Goal: Information Seeking & Learning: Compare options

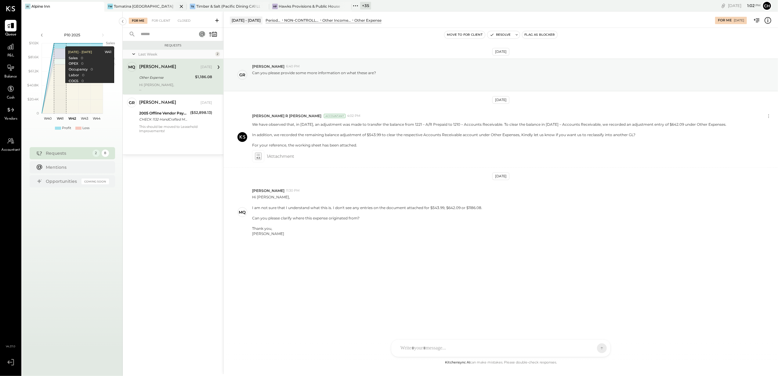
click at [163, 5] on div "TW Tomatina Walnut Creek" at bounding box center [140, 6] width 73 height 5
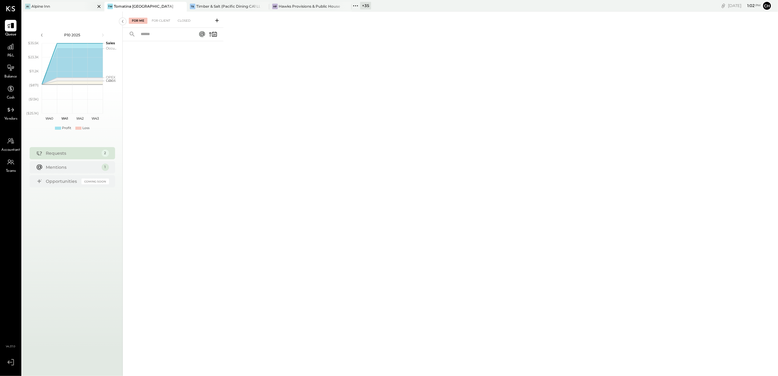
click at [82, 5] on div "AI Alpine Inn" at bounding box center [58, 6] width 73 height 5
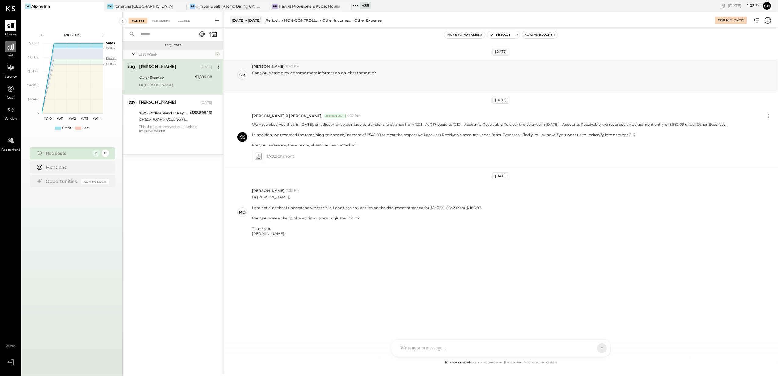
click at [9, 43] on icon at bounding box center [11, 47] width 8 height 8
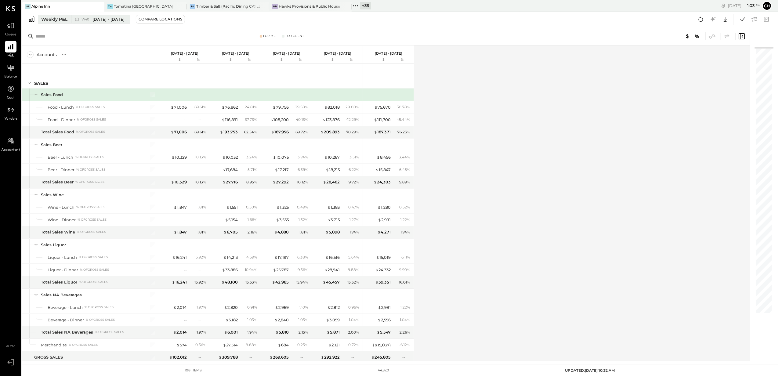
click at [112, 21] on span "[DATE] - [DATE]" at bounding box center [109, 19] width 32 height 6
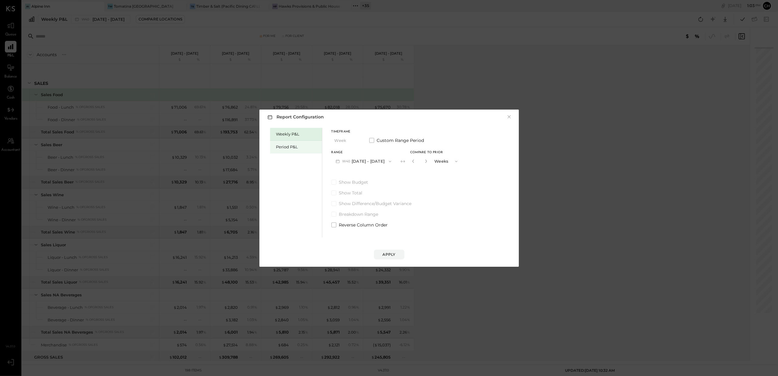
click at [280, 149] on div "Period P&L" at bounding box center [297, 147] width 43 height 6
click at [391, 162] on span "button" at bounding box center [387, 161] width 8 height 5
click at [376, 171] on div "P09 Sep 1 - 28, 2025" at bounding box center [367, 175] width 70 height 13
click at [414, 165] on button "Compare" at bounding box center [414, 163] width 31 height 10
click at [390, 253] on div "Apply" at bounding box center [389, 254] width 13 height 5
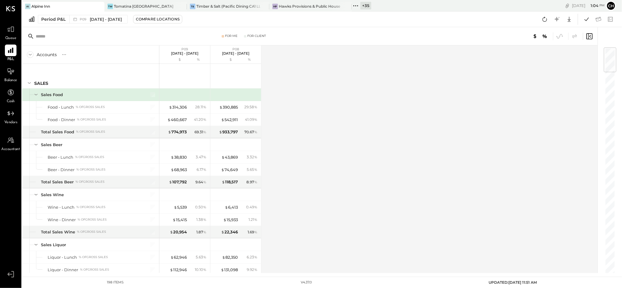
click at [319, 152] on div "Accounts S % GL P09 Sep 1 - 28, 2025 $ % P08 Aug 4 - 31, 2025 $ % SALES Sales F…" at bounding box center [310, 160] width 577 height 228
click at [233, 38] on div "For Me For Client" at bounding box center [310, 36] width 576 height 18
drag, startPoint x: 233, startPoint y: 38, endPoint x: 296, endPoint y: 83, distance: 77.3
click at [296, 83] on div "Accounts S % GL P09 Sep 1 - 28, 2025 $ % P08 Aug 4 - 31, 2025 $ % SALES Sales F…" at bounding box center [310, 160] width 577 height 228
drag, startPoint x: 221, startPoint y: 33, endPoint x: 240, endPoint y: 37, distance: 19.2
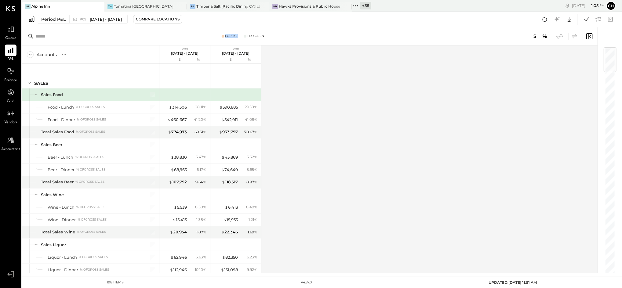
click at [240, 37] on div "For Me For Client" at bounding box center [310, 36] width 576 height 18
click at [355, 111] on div "Accounts S % GL P09 Sep 1 - 28, 2025 $ % P08 Aug 4 - 31, 2025 $ % SALES Sales F…" at bounding box center [310, 160] width 577 height 228
drag, startPoint x: 238, startPoint y: 38, endPoint x: 216, endPoint y: 35, distance: 22.4
click at [216, 35] on div "For Me For Client" at bounding box center [243, 36] width 221 height 4
drag, startPoint x: 216, startPoint y: 35, endPoint x: 333, endPoint y: 106, distance: 136.7
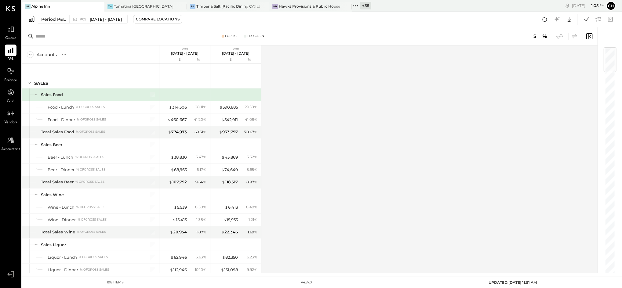
click at [333, 106] on div "Accounts S % GL P09 Sep 1 - 28, 2025 $ % P08 Aug 4 - 31, 2025 $ % SALES Sales F…" at bounding box center [310, 160] width 577 height 228
click at [84, 18] on span "P09" at bounding box center [84, 19] width 9 height 3
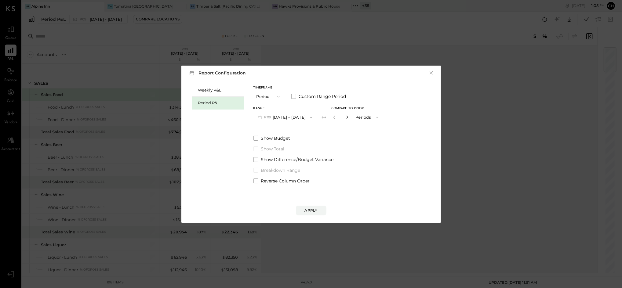
click at [345, 117] on icon "button" at bounding box center [347, 117] width 4 height 4
type input "*"
click at [320, 213] on button "Apply" at bounding box center [311, 211] width 31 height 10
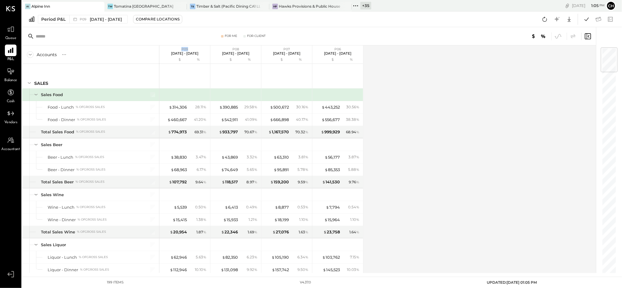
drag, startPoint x: 180, startPoint y: 49, endPoint x: 189, endPoint y: 48, distance: 8.9
click at [189, 48] on p "P09" at bounding box center [184, 49] width 27 height 4
click at [488, 165] on div "Accounts S % GL P09 Sep 1 - 28, 2025 $ % P08 Aug 4 - 31, 2025 $ % P07 Jun 30 - …" at bounding box center [309, 160] width 575 height 228
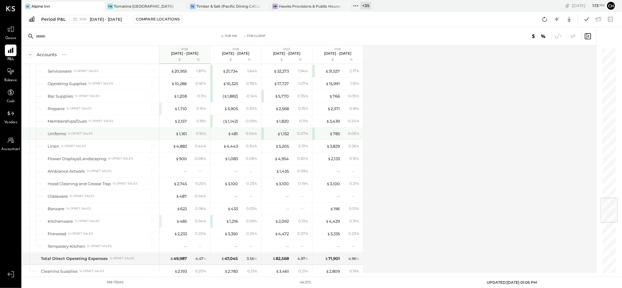
scroll to position [1344, 0]
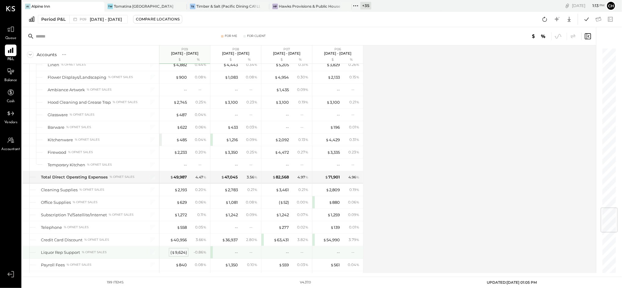
click at [175, 255] on div "( $ 9,624 )" at bounding box center [178, 253] width 16 height 6
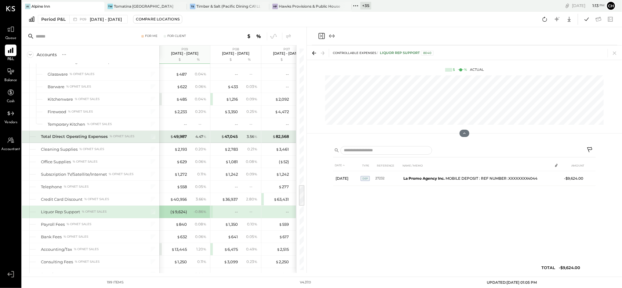
scroll to position [1425, 0]
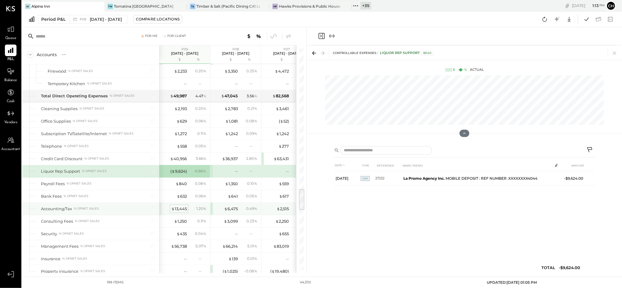
click at [177, 211] on div "$ 13,445" at bounding box center [179, 209] width 16 height 6
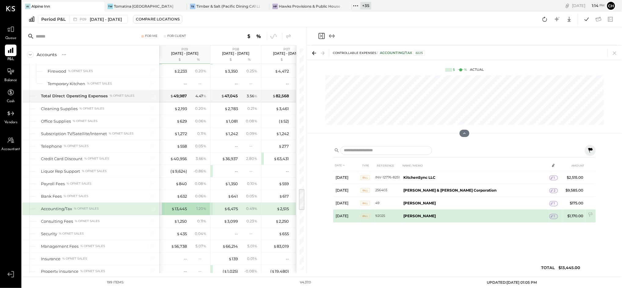
click at [551, 218] on icon at bounding box center [552, 216] width 2 height 3
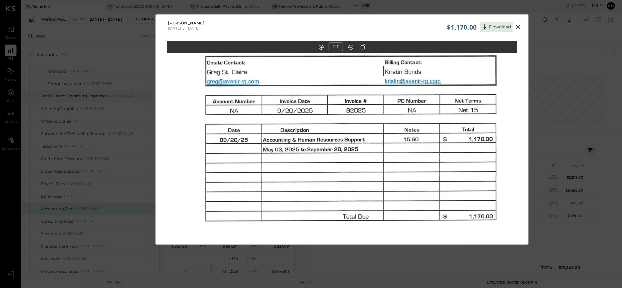
drag, startPoint x: 393, startPoint y: 107, endPoint x: 393, endPoint y: 143, distance: 36.3
click at [393, 143] on img at bounding box center [342, 165] width 351 height 453
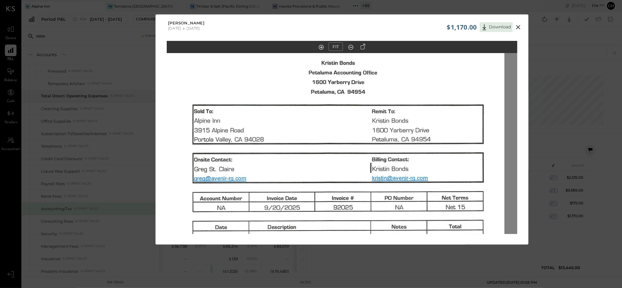
drag, startPoint x: 393, startPoint y: 143, endPoint x: 380, endPoint y: 239, distance: 96.8
click at [380, 239] on div "FIT" at bounding box center [342, 149] width 373 height 216
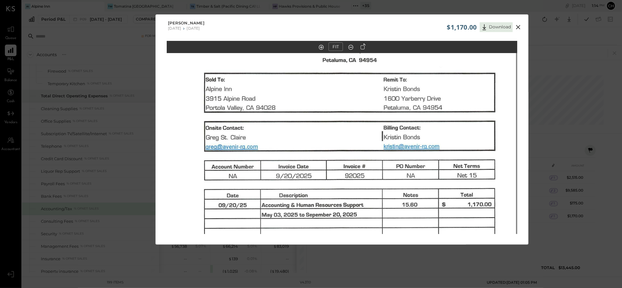
click at [393, 200] on img at bounding box center [341, 231] width 351 height 453
click at [518, 26] on icon at bounding box center [518, 27] width 7 height 7
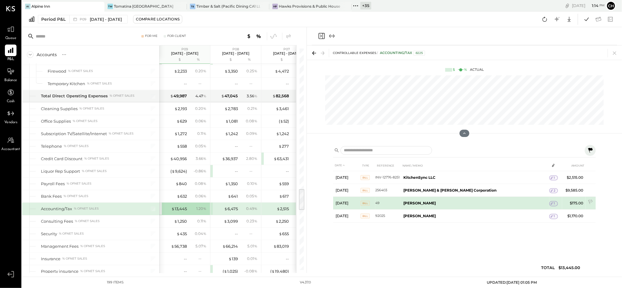
click at [550, 204] on icon at bounding box center [552, 204] width 4 height 4
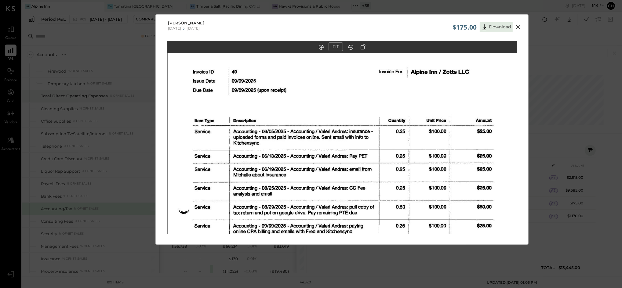
drag, startPoint x: 352, startPoint y: 101, endPoint x: 354, endPoint y: 180, distance: 78.8
click at [354, 180] on img at bounding box center [343, 223] width 351 height 452
click at [519, 24] on icon at bounding box center [518, 27] width 7 height 7
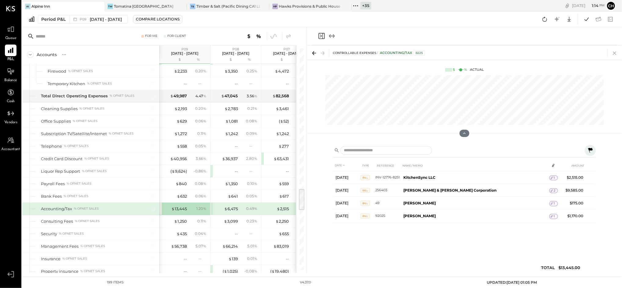
click at [616, 54] on icon at bounding box center [614, 53] width 9 height 9
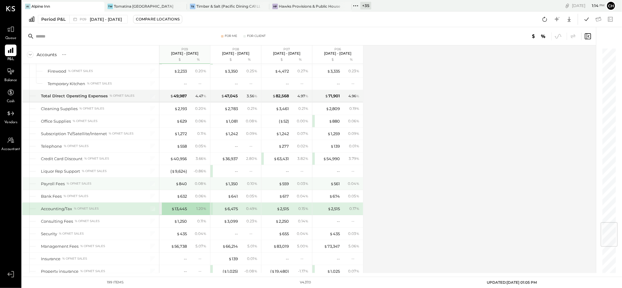
scroll to position [1506, 0]
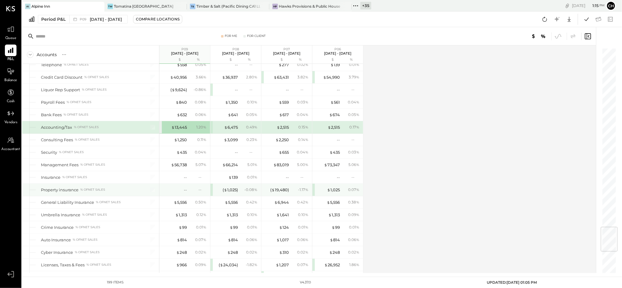
drag, startPoint x: 121, startPoint y: 191, endPoint x: 96, endPoint y: 194, distance: 25.5
click at [121, 191] on div "Property insurance % of NET SALES" at bounding box center [90, 190] width 98 height 6
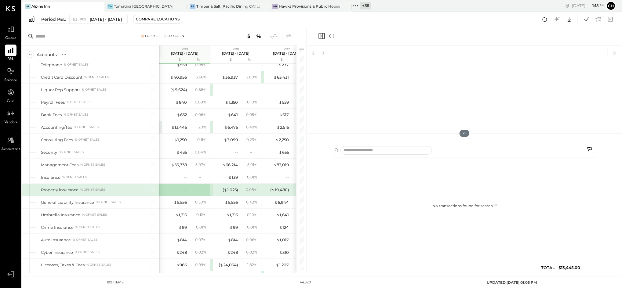
click at [96, 192] on div "% of NET SALES" at bounding box center [92, 190] width 25 height 4
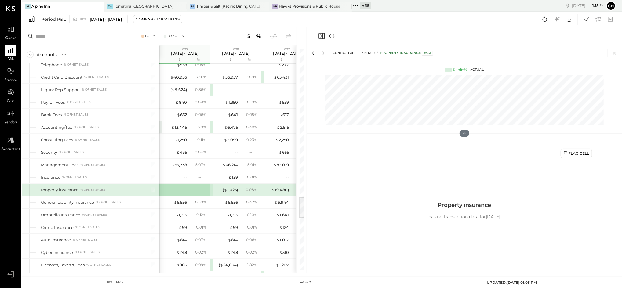
click at [616, 52] on icon at bounding box center [614, 53] width 9 height 9
click at [616, 56] on icon at bounding box center [614, 53] width 9 height 9
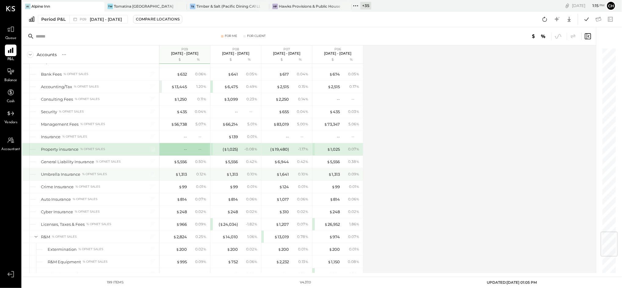
scroll to position [1588, 0]
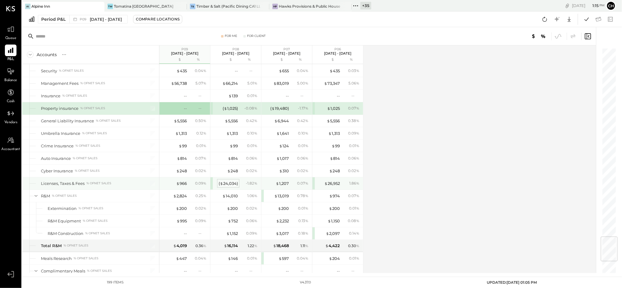
click at [231, 184] on div "( $ 24,034 )" at bounding box center [228, 184] width 19 height 6
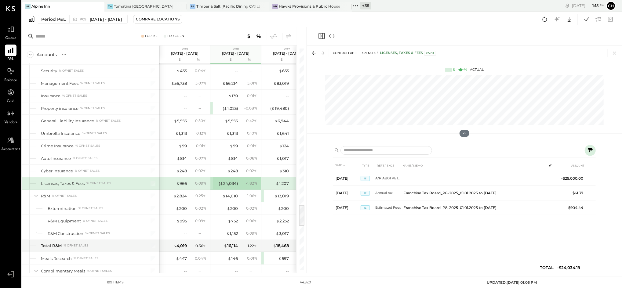
click at [472, 234] on div "DATE TYPE REFERENCE NAME / MEMO AMOUNT Aug 4, 25 JE A/R ABGI PET tax -$25,000.0…" at bounding box center [464, 218] width 263 height 116
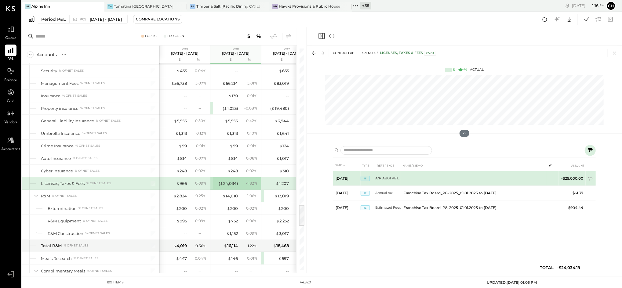
click at [577, 178] on td "-$25,000.00" at bounding box center [572, 178] width 27 height 15
click at [567, 178] on td "-$25,000.00" at bounding box center [572, 178] width 27 height 15
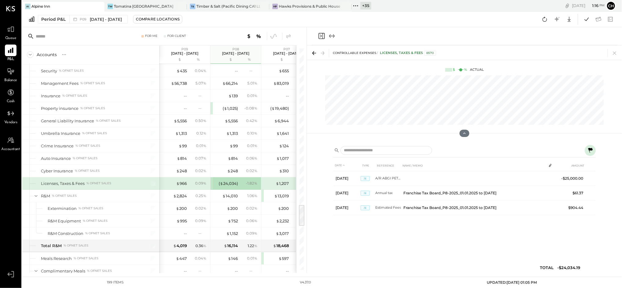
click at [556, 236] on div "DATE TYPE REFERENCE NAME / MEMO AMOUNT Aug 4, 25 JE A/R ABGI PET tax -$25,000.0…" at bounding box center [464, 218] width 263 height 116
click at [611, 52] on icon at bounding box center [614, 53] width 9 height 9
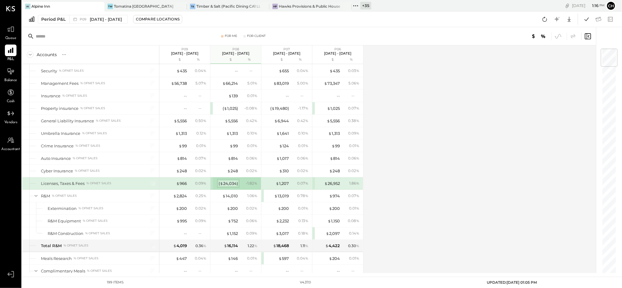
click at [230, 184] on div "( $ 24,034 )" at bounding box center [228, 184] width 19 height 6
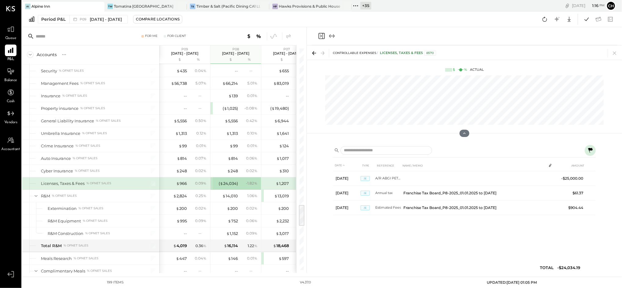
click at [390, 229] on div "DATE TYPE REFERENCE NAME / MEMO AMOUNT Aug 4, 25 JE A/R ABGI PET tax -$25,000.0…" at bounding box center [464, 218] width 263 height 116
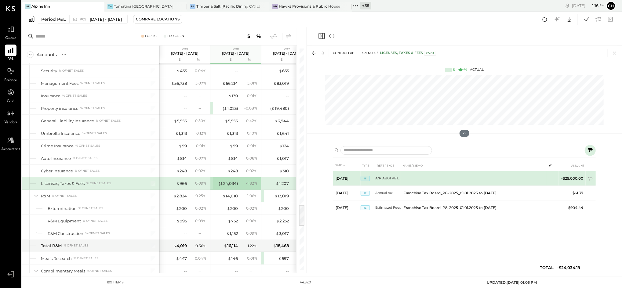
click at [570, 177] on td "-$25,000.00" at bounding box center [572, 178] width 27 height 15
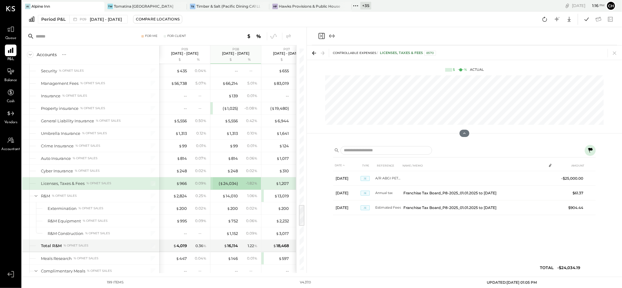
drag, startPoint x: 615, startPoint y: 56, endPoint x: 401, endPoint y: 162, distance: 239.1
click at [615, 55] on icon at bounding box center [614, 53] width 9 height 9
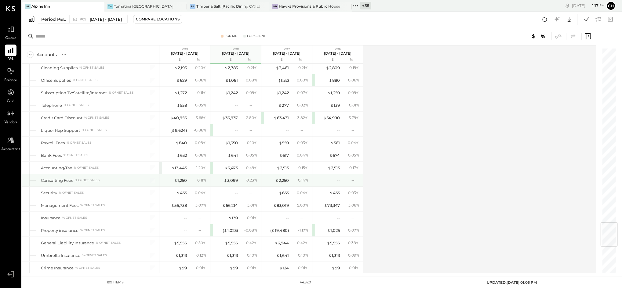
scroll to position [1547, 0]
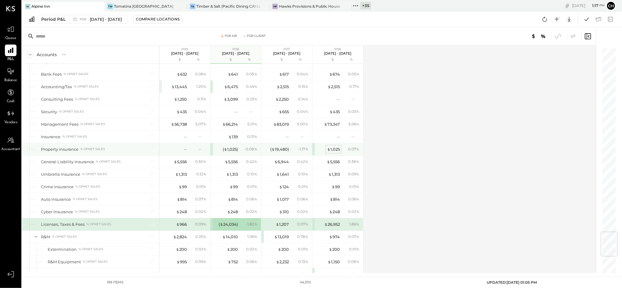
click at [337, 151] on div "$ 1,025" at bounding box center [333, 150] width 13 height 6
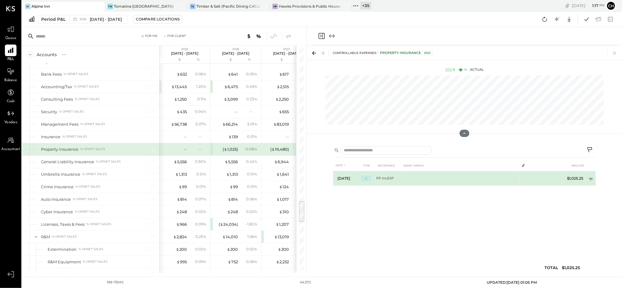
click at [432, 182] on td at bounding box center [461, 178] width 118 height 15
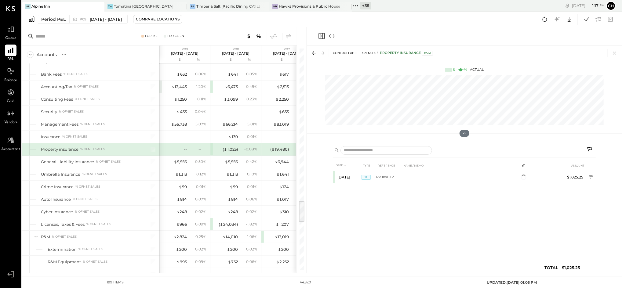
click at [196, 152] on div "--" at bounding box center [198, 149] width 20 height 5
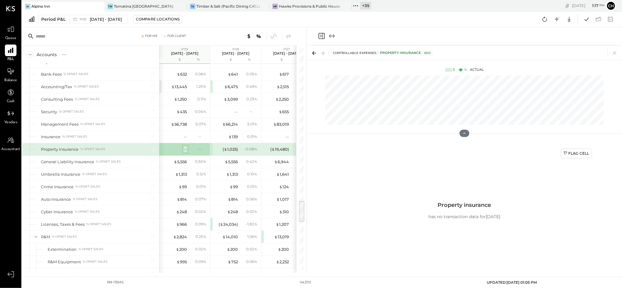
click at [184, 152] on div "--" at bounding box center [185, 150] width 3 height 6
click at [611, 55] on icon at bounding box center [614, 53] width 9 height 9
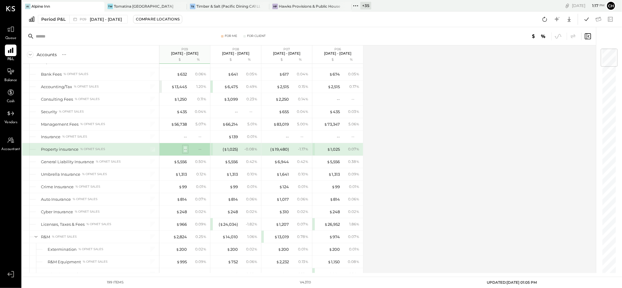
click at [185, 152] on div "--" at bounding box center [185, 150] width 3 height 6
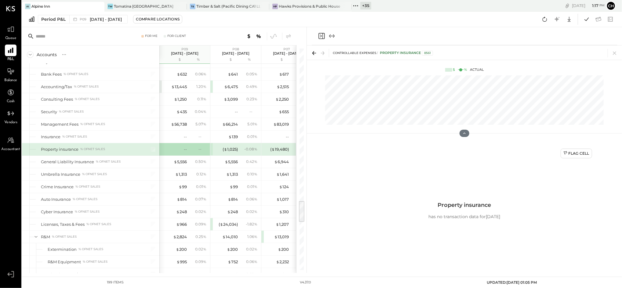
click at [616, 48] on div "CONTROLLABLE EXPENSES Property insurance 8561" at bounding box center [464, 53] width 315 height 14
click at [615, 50] on icon at bounding box center [614, 53] width 9 height 9
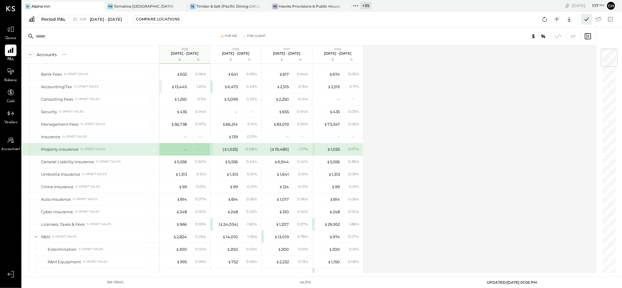
click at [587, 20] on icon at bounding box center [586, 18] width 4 height 3
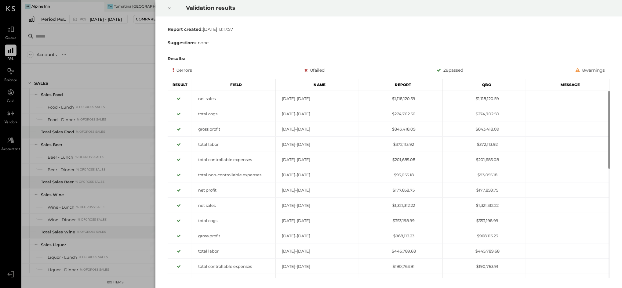
scroll to position [1524, 0]
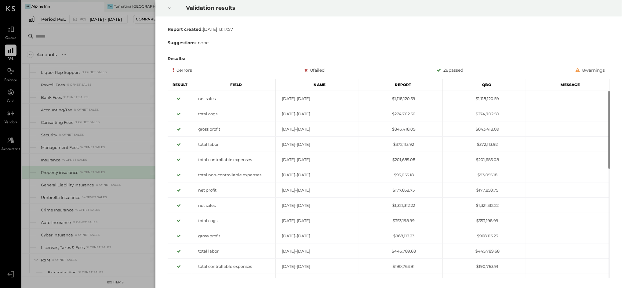
click at [167, 6] on div at bounding box center [169, 8] width 13 height 17
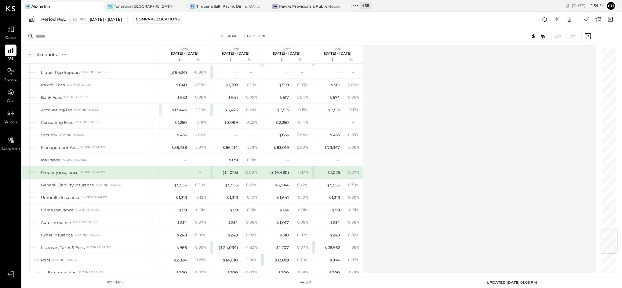
click at [465, 130] on div "Accounts S % GL P09 Sep 1 - 28, 2025 $ % P08 Aug 4 - 31, 2025 $ % P07 Jun 30 - …" at bounding box center [309, 160] width 575 height 228
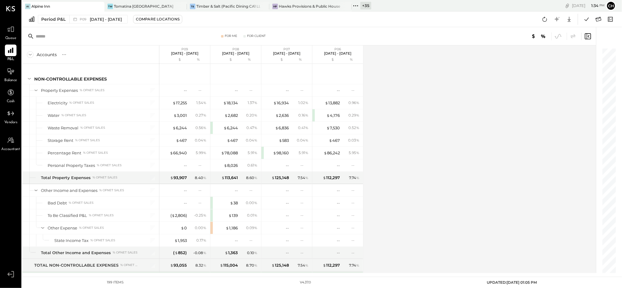
scroll to position [2036, 0]
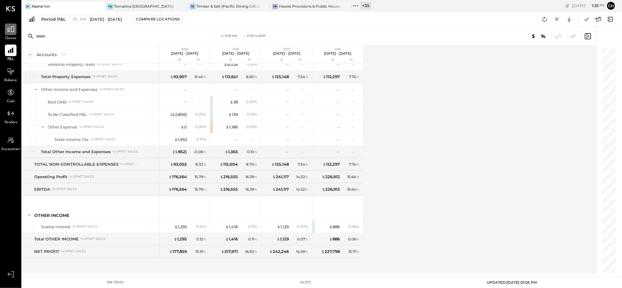
click at [13, 29] on icon at bounding box center [11, 29] width 8 height 8
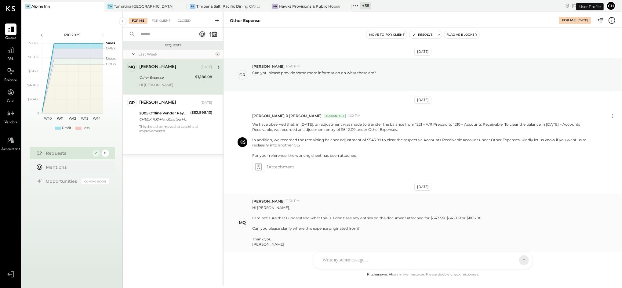
scroll to position [27, 0]
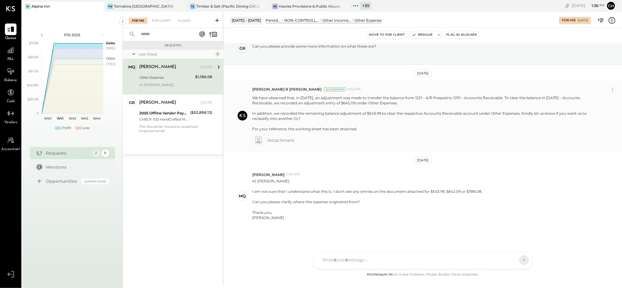
click at [258, 138] on icon at bounding box center [258, 140] width 6 height 7
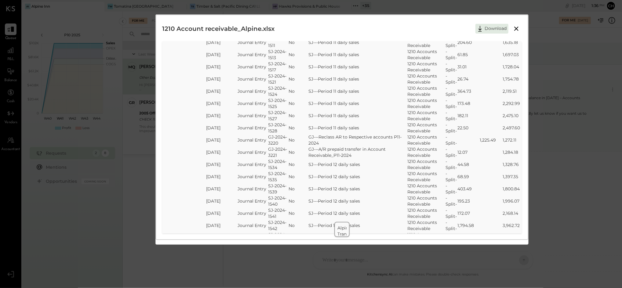
scroll to position [1978, 0]
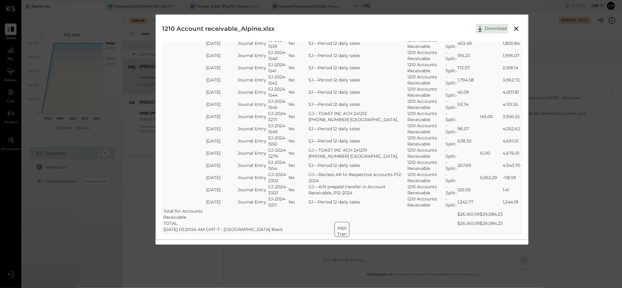
click at [514, 28] on icon at bounding box center [516, 28] width 7 height 7
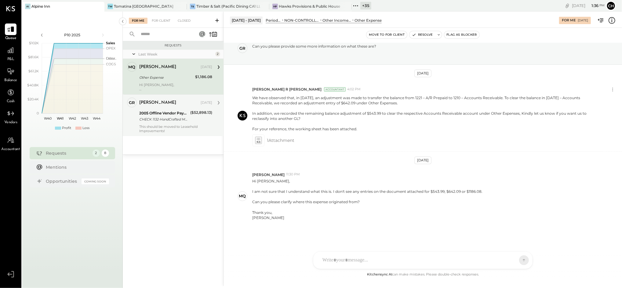
click at [166, 131] on div "This should be moved to Leasehold Improvements!" at bounding box center [175, 129] width 73 height 9
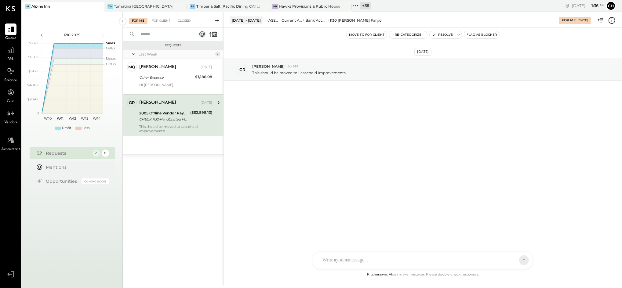
click at [312, 106] on div "Oct 4th, 2025 gr greg 1:53 AM This should be moved to Leasehold Improvements!" at bounding box center [423, 84] width 398 height 83
click at [375, 69] on div "greg 1:53 AM" at bounding box center [434, 66] width 365 height 5
click at [173, 129] on div "This should be moved to Leasehold Improvements!" at bounding box center [175, 129] width 73 height 9
click at [337, 124] on div "Oct 4th, 2025 gr greg 1:53 AM This should be moved to Leasehold Improvements!" at bounding box center [423, 84] width 398 height 83
drag, startPoint x: 337, startPoint y: 124, endPoint x: 318, endPoint y: 128, distance: 19.7
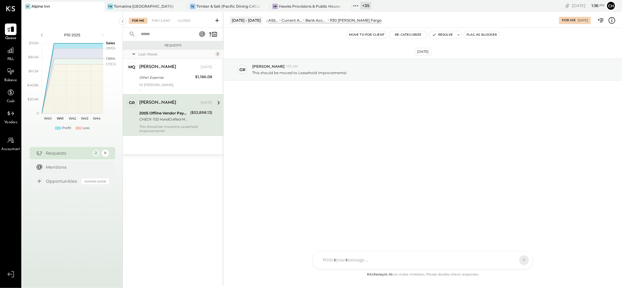
click at [318, 128] on div "Oct 4th, 2025 gr greg 1:53 AM This should be moved to Leasehold Improvements!" at bounding box center [423, 149] width 398 height 243
click at [169, 127] on div "This should be moved to Leasehold Improvements!" at bounding box center [175, 129] width 73 height 9
click at [256, 111] on div "Oct 4th, 2025 gr greg 1:53 AM This should be moved to Leasehold Improvements!" at bounding box center [423, 84] width 398 height 83
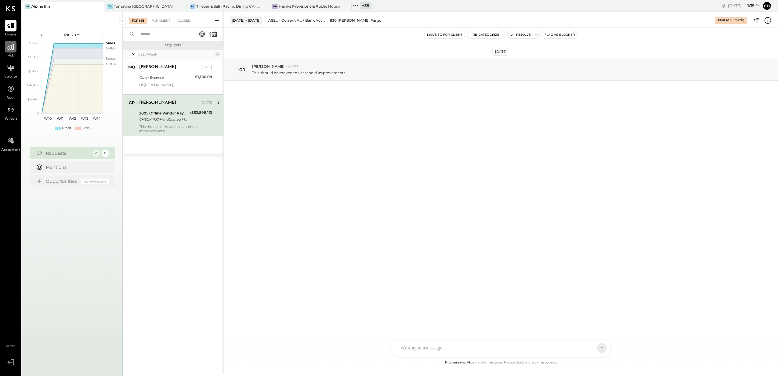
click at [9, 51] on div at bounding box center [11, 47] width 12 height 12
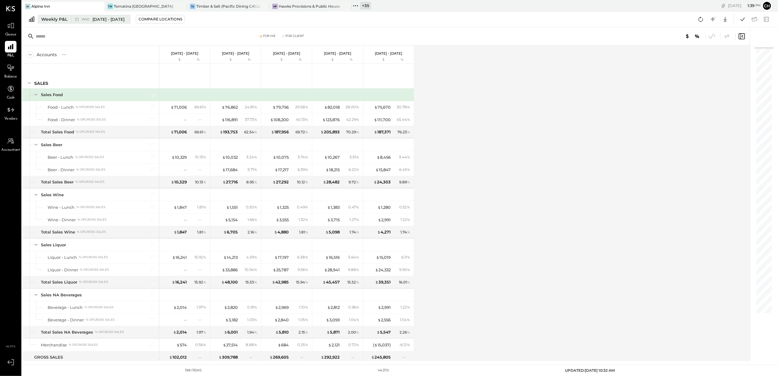
click at [49, 23] on button "Weekly P&L W40 [DATE] - [DATE]" at bounding box center [84, 19] width 93 height 9
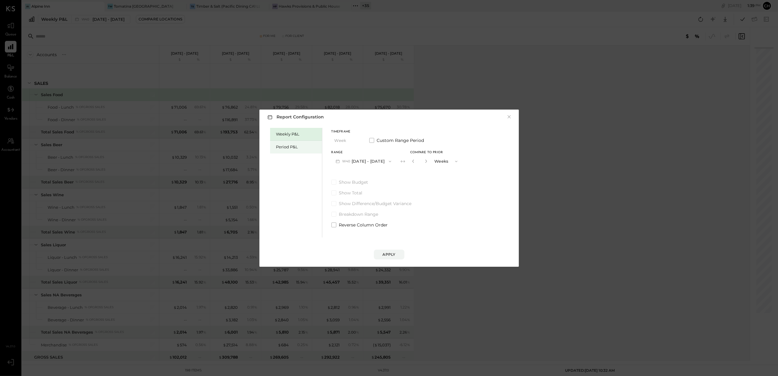
click at [302, 146] on div "Period P&L" at bounding box center [297, 147] width 43 height 6
click at [397, 252] on button "Apply" at bounding box center [389, 255] width 31 height 10
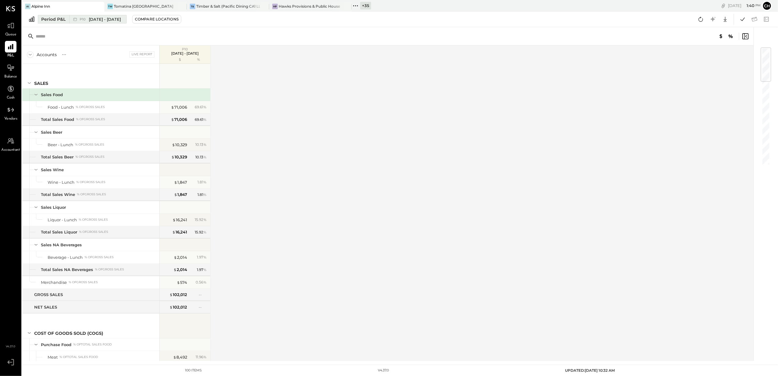
click at [51, 21] on div "Period P&L" at bounding box center [53, 19] width 24 height 6
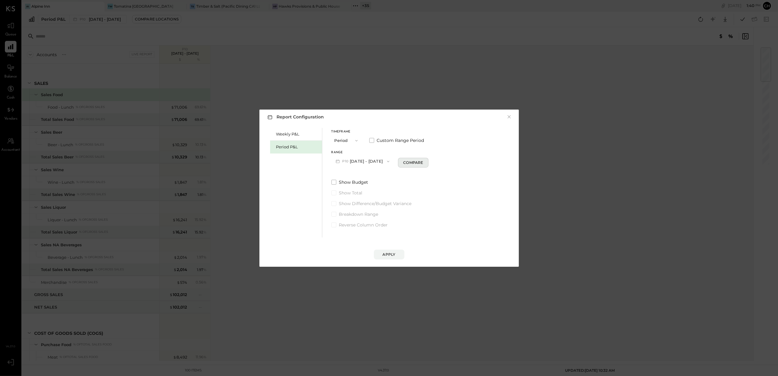
click at [414, 163] on div "Compare" at bounding box center [413, 162] width 20 height 5
click at [545, 123] on div "Report Configuration × Weekly P&L Period P&L Timeframe Period Custom Range Peri…" at bounding box center [389, 188] width 778 height 376
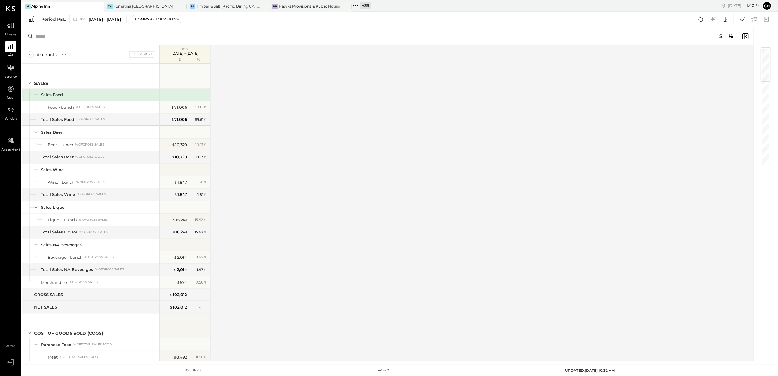
click at [369, 96] on div "Accounts S % GL Live Report P10 Sep 29 - Nov 2, 2025 $ % SALES Sales Food Food …" at bounding box center [388, 204] width 733 height 316
click at [100, 9] on icon at bounding box center [99, 6] width 8 height 7
click at [98, 6] on icon at bounding box center [99, 6] width 8 height 7
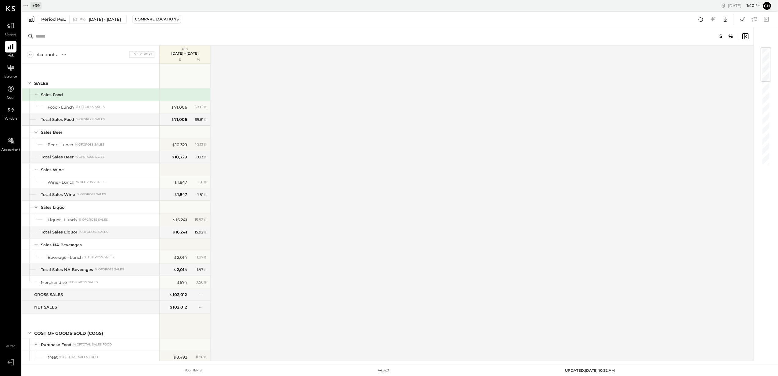
click at [27, 7] on icon at bounding box center [26, 6] width 8 height 8
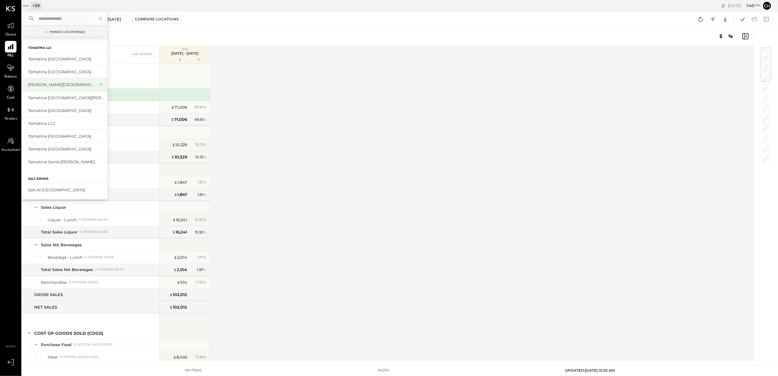
click at [61, 86] on div "[PERSON_NAME][GEOGRAPHIC_DATA]" at bounding box center [61, 85] width 66 height 6
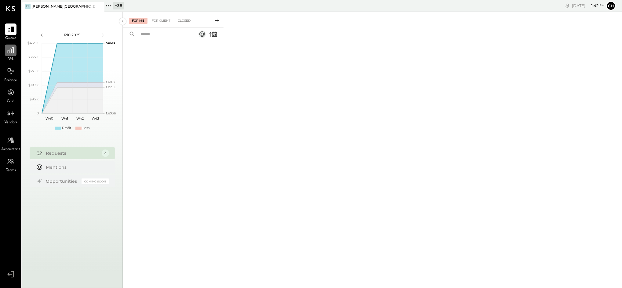
click at [12, 51] on icon at bounding box center [11, 50] width 6 height 6
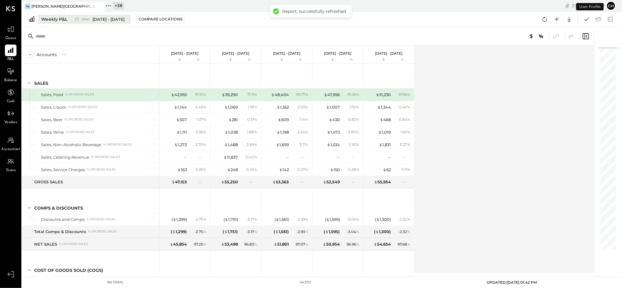
click at [57, 19] on div "Weekly P&L" at bounding box center [54, 19] width 26 height 6
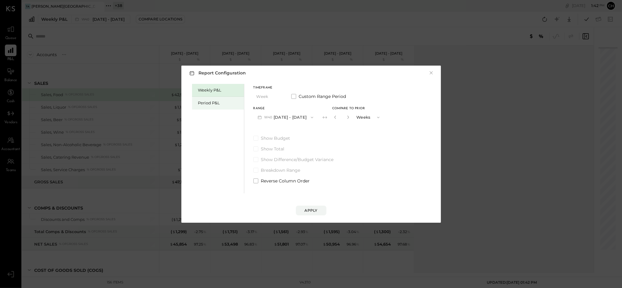
click at [211, 106] on div "Period P&L" at bounding box center [218, 103] width 52 height 13
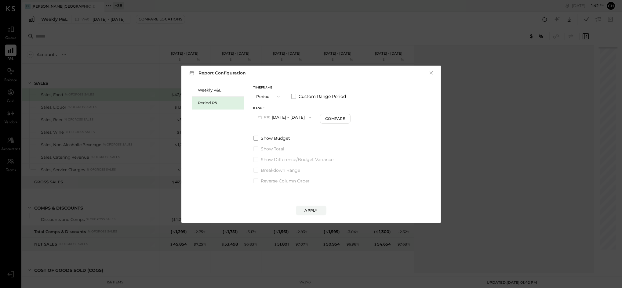
click at [304, 118] on button "P10 [DATE] - [DATE]" at bounding box center [284, 117] width 63 height 11
click at [296, 132] on span "[DATE] - [DATE]" at bounding box center [282, 130] width 29 height 5
click at [344, 115] on button "Compare" at bounding box center [336, 119] width 31 height 10
click at [349, 117] on icon "button" at bounding box center [347, 117] width 4 height 4
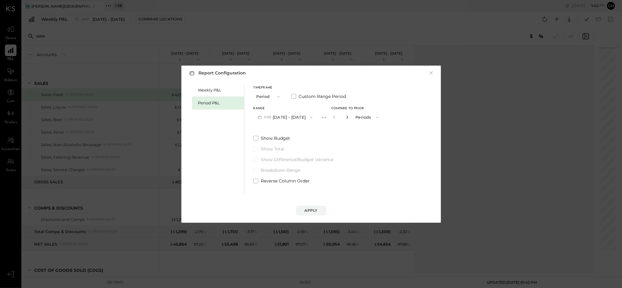
click at [349, 117] on icon "button" at bounding box center [347, 117] width 4 height 4
type input "*"
click at [308, 214] on button "Apply" at bounding box center [311, 211] width 31 height 10
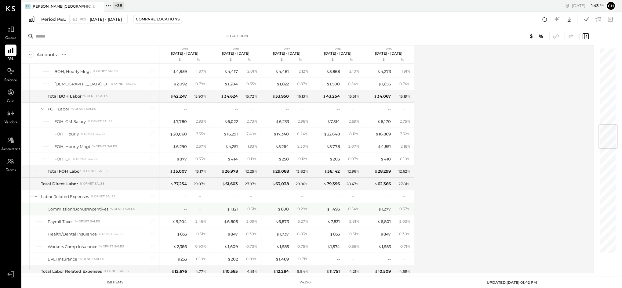
scroll to position [651, 0]
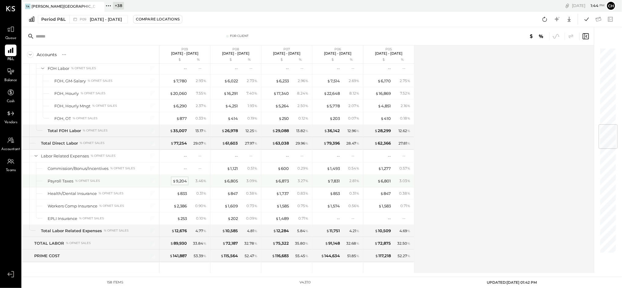
click at [180, 183] on div "$ 9,204" at bounding box center [180, 181] width 14 height 6
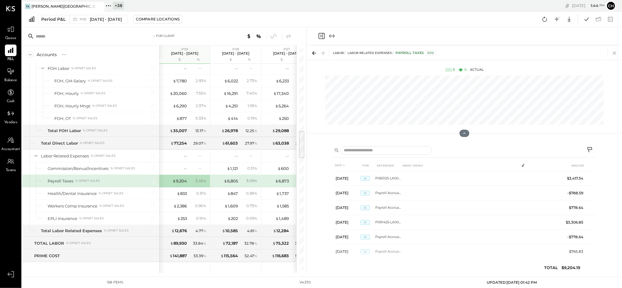
click at [614, 52] on icon at bounding box center [614, 53] width 9 height 9
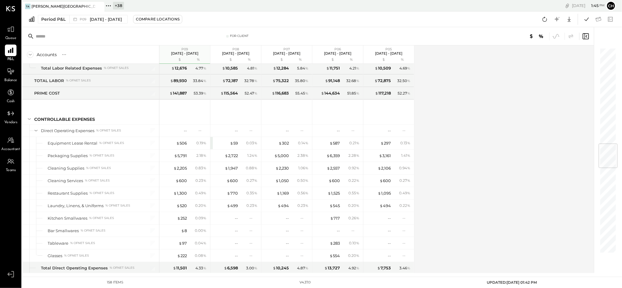
scroll to position [896, 0]
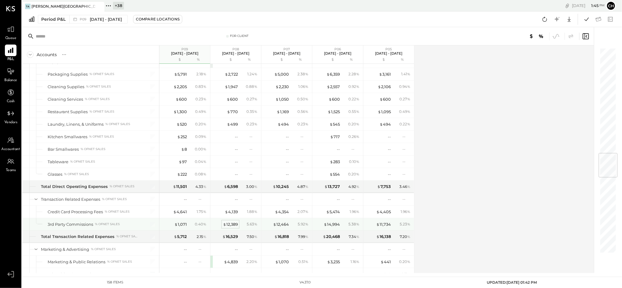
click at [233, 227] on div "$ 12,389" at bounding box center [230, 225] width 15 height 6
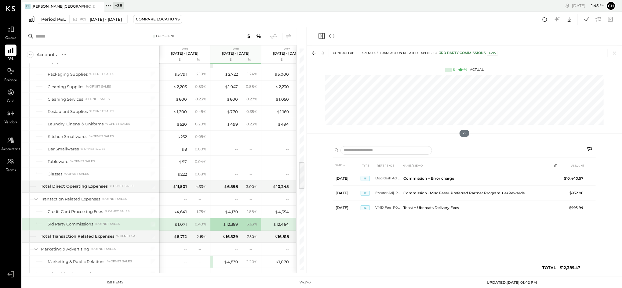
click at [188, 226] on div "$ 1,071 0.40 %" at bounding box center [185, 224] width 46 height 12
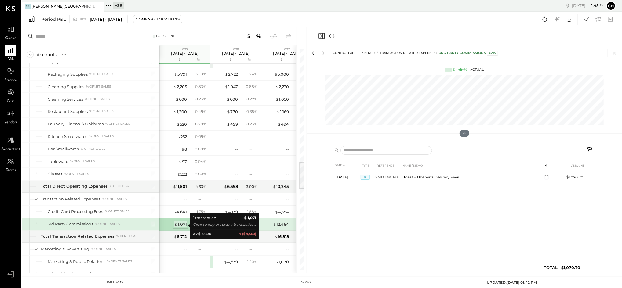
click at [177, 227] on span "$" at bounding box center [175, 224] width 3 height 5
click at [616, 54] on icon at bounding box center [614, 53] width 9 height 9
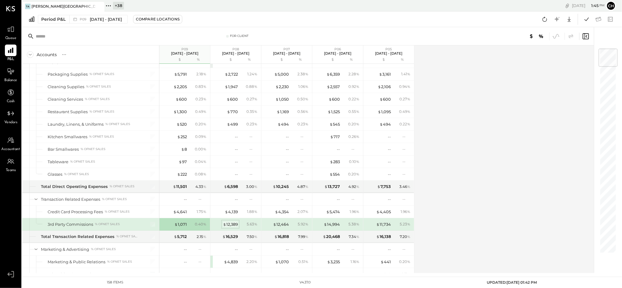
click at [235, 227] on div "$ 12,389" at bounding box center [230, 225] width 15 height 6
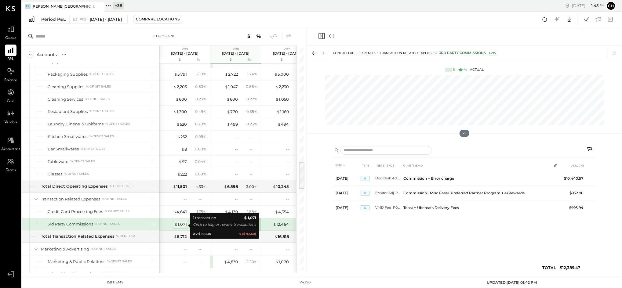
click at [183, 224] on div "$ 1,071" at bounding box center [180, 225] width 13 height 6
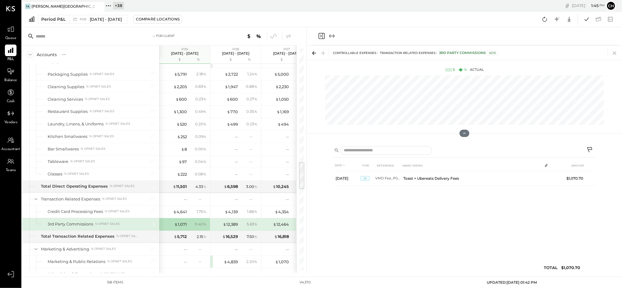
click at [612, 52] on icon at bounding box center [614, 53] width 9 height 9
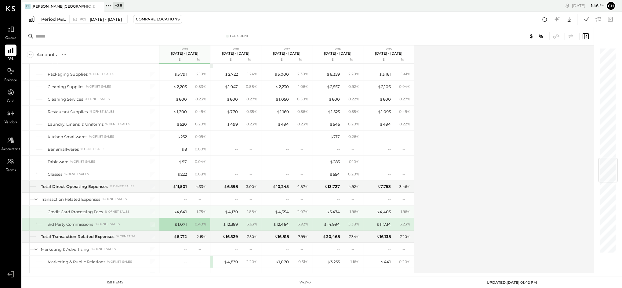
scroll to position [936, 0]
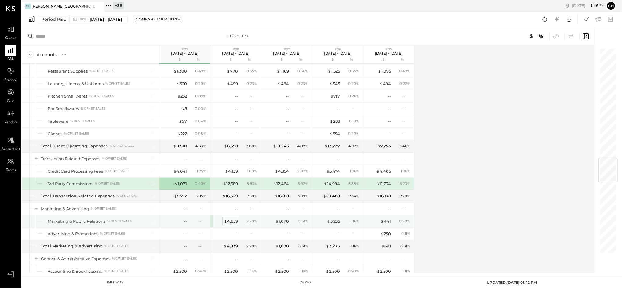
click at [228, 224] on div "$ 4,839" at bounding box center [231, 222] width 14 height 6
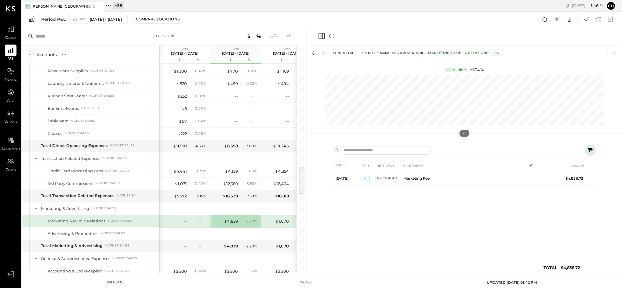
click at [616, 48] on div "CONTROLLABLE EXPENSES Marketing & Advertising Marketing & Public Relations 6255" at bounding box center [464, 53] width 315 height 14
click at [616, 50] on icon at bounding box center [614, 53] width 9 height 9
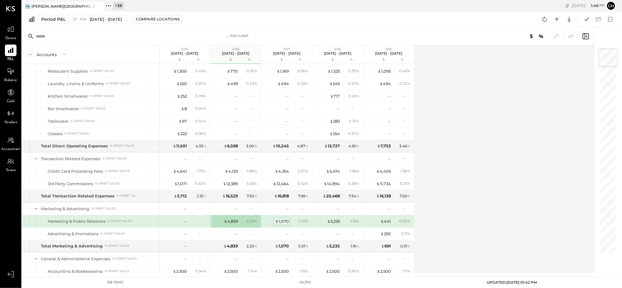
click at [282, 224] on div "$ 1,070" at bounding box center [282, 222] width 14 height 6
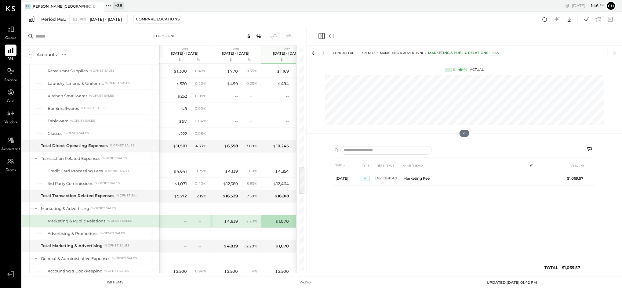
drag, startPoint x: 615, startPoint y: 51, endPoint x: 609, endPoint y: 56, distance: 8.2
click at [615, 51] on icon at bounding box center [614, 53] width 9 height 9
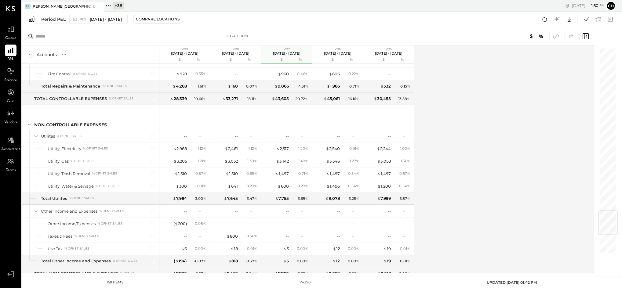
scroll to position [1425, 0]
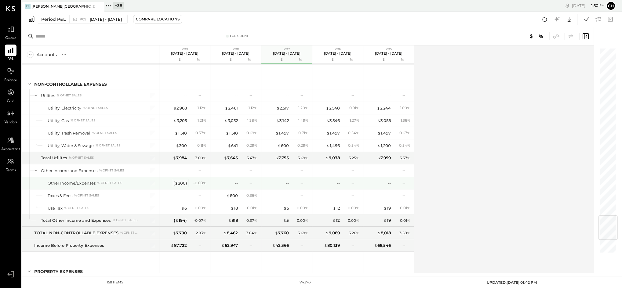
click at [180, 183] on div "( $ 200 )" at bounding box center [179, 183] width 13 height 6
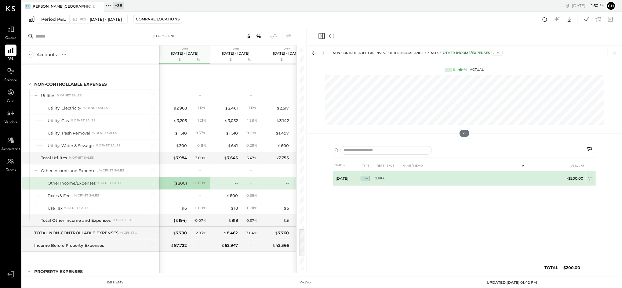
click at [572, 178] on td "-$200.00" at bounding box center [574, 178] width 24 height 15
drag, startPoint x: 400, startPoint y: 203, endPoint x: 463, endPoint y: 181, distance: 66.9
click at [400, 204] on div "DATE TYPE REFERENCE NAME / MEMO AMOUNT [DATE] DEP 23966 -$200.00" at bounding box center [464, 218] width 263 height 116
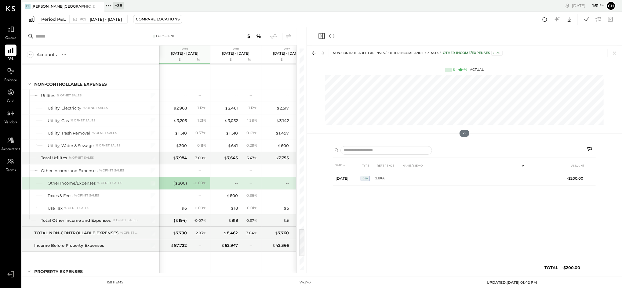
click at [619, 52] on icon at bounding box center [614, 53] width 9 height 9
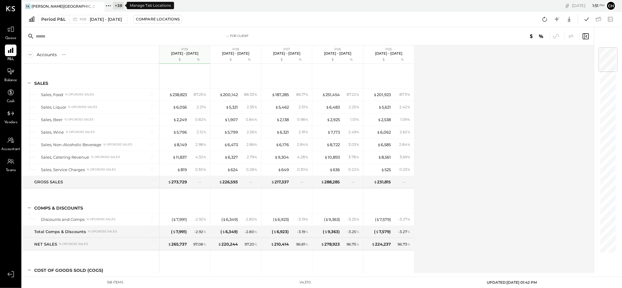
click at [108, 6] on icon at bounding box center [108, 6] width 8 height 8
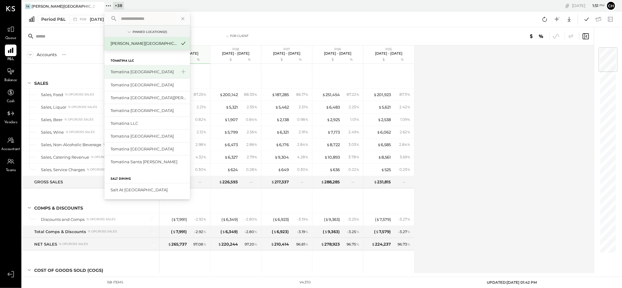
click at [142, 71] on div "Tomatina [GEOGRAPHIC_DATA]" at bounding box center [144, 72] width 66 height 6
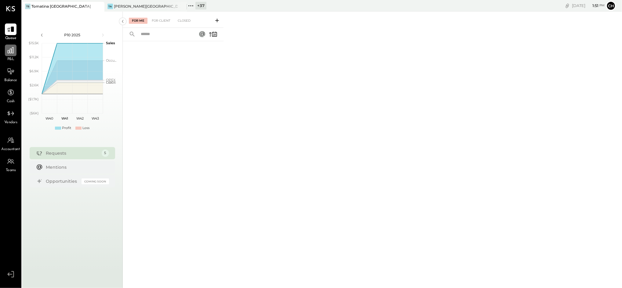
click at [13, 51] on icon at bounding box center [11, 50] width 8 height 8
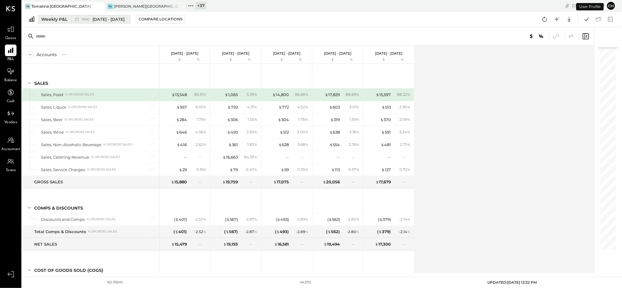
click at [44, 20] on div "Weekly P&L" at bounding box center [54, 19] width 26 height 6
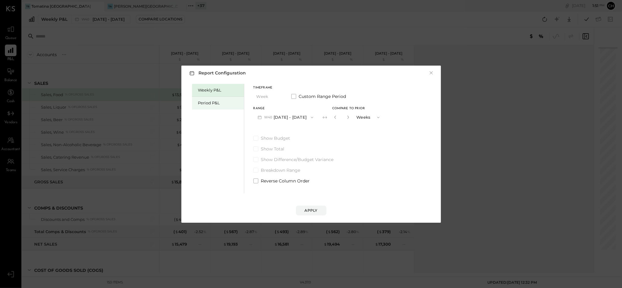
click at [214, 105] on div "Period P&L" at bounding box center [219, 103] width 43 height 6
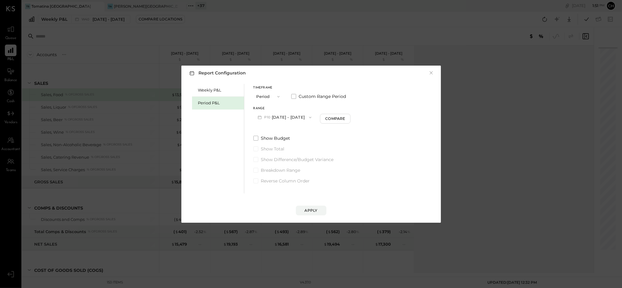
click at [304, 121] on button "P10 [DATE] - [DATE]" at bounding box center [284, 117] width 63 height 11
click at [302, 134] on div "P09 [DATE] - [DATE]" at bounding box center [289, 131] width 70 height 13
click at [307, 118] on button "P09 [DATE] - [DATE]" at bounding box center [285, 117] width 64 height 11
drag, startPoint x: 296, startPoint y: 129, endPoint x: 306, endPoint y: 136, distance: 12.2
click at [296, 130] on span "[DATE] - [DATE]" at bounding box center [282, 130] width 29 height 5
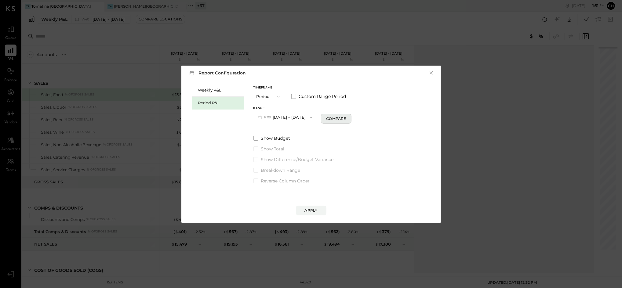
click at [346, 121] on div "Compare" at bounding box center [336, 118] width 20 height 5
click at [349, 116] on icon "button" at bounding box center [347, 117] width 4 height 4
type input "*"
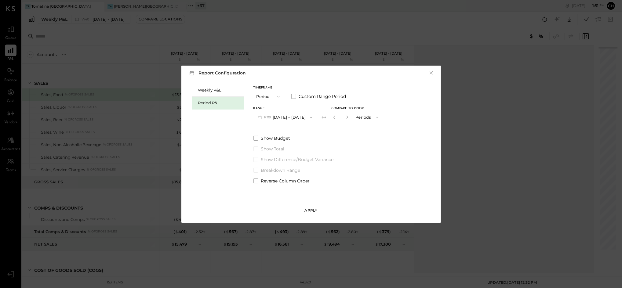
click at [309, 212] on div "Apply" at bounding box center [311, 210] width 13 height 5
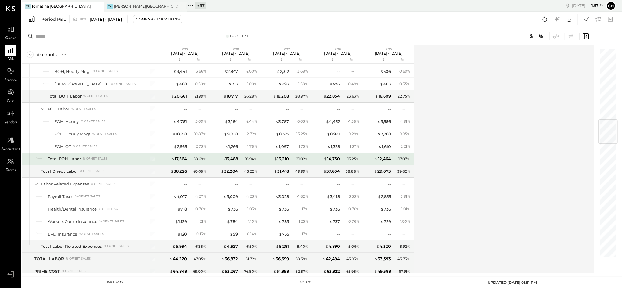
scroll to position [651, 0]
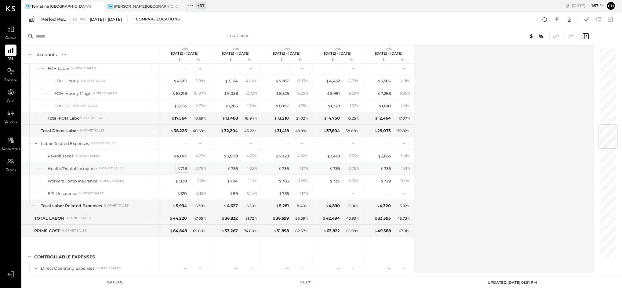
click at [185, 172] on div "$ 718" at bounding box center [182, 169] width 10 height 6
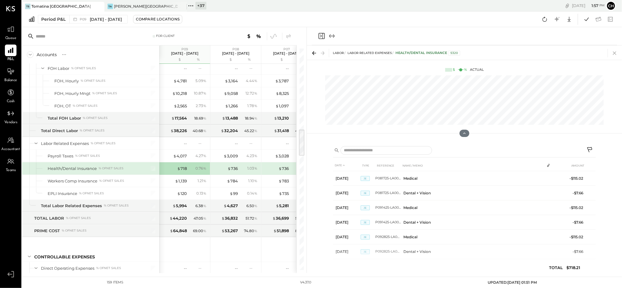
click at [614, 51] on icon at bounding box center [614, 53] width 9 height 9
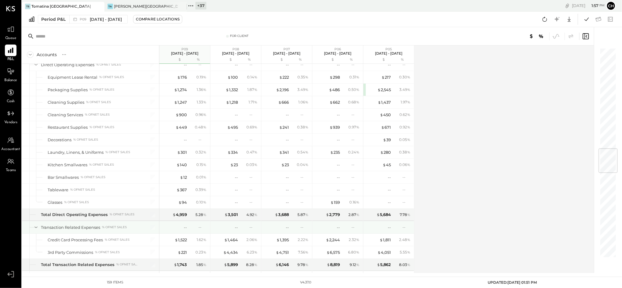
scroll to position [896, 0]
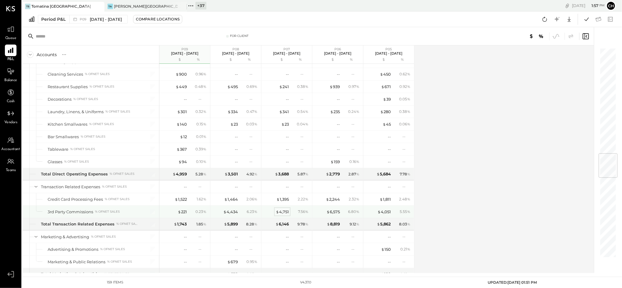
click at [286, 212] on div "$ 4,751" at bounding box center [282, 212] width 13 height 6
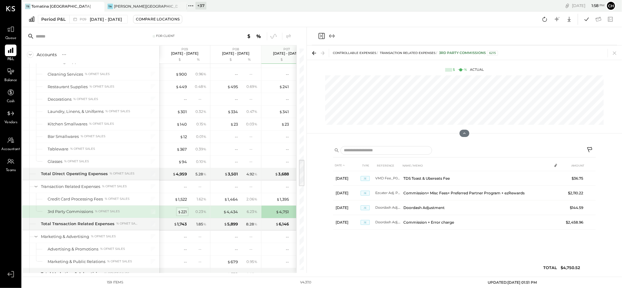
click at [179, 213] on span "$" at bounding box center [179, 211] width 3 height 5
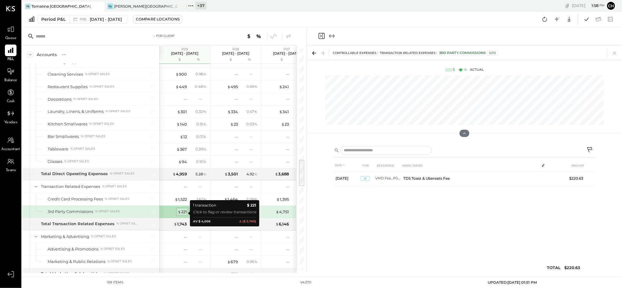
click at [181, 212] on div "$ 221" at bounding box center [182, 212] width 9 height 6
click at [613, 51] on icon at bounding box center [614, 53] width 9 height 9
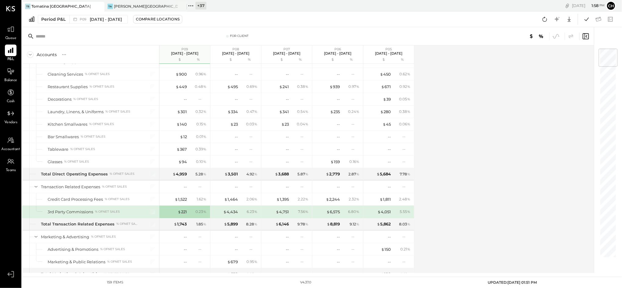
click at [563, 149] on div "Accounts S % GL P09 [DATE] - [DATE] $ % P08 [DATE] - [DATE] $ % P07 [DATE] - [D…" at bounding box center [308, 160] width 573 height 228
click at [550, 107] on div "Accounts S % GL P09 [DATE] - [DATE] $ % P08 [DATE] - [DATE] $ % P07 [DATE] - [D…" at bounding box center [308, 160] width 573 height 228
click at [180, 202] on div "$ 1,522" at bounding box center [181, 200] width 12 height 6
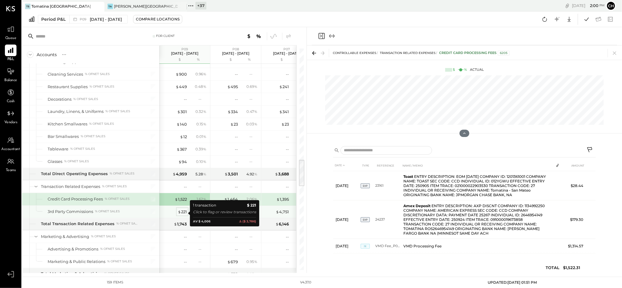
click at [182, 214] on div "$ 221" at bounding box center [182, 212] width 9 height 6
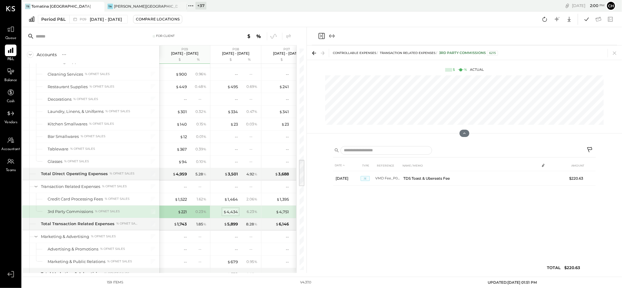
click at [225, 213] on span "$" at bounding box center [224, 211] width 3 height 5
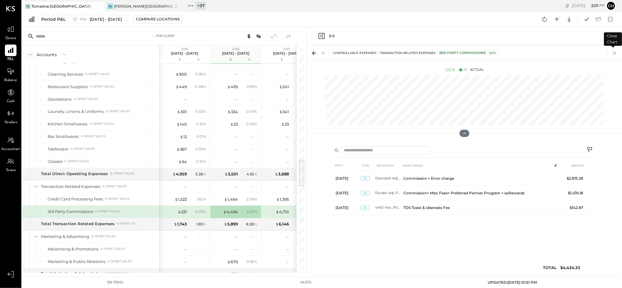
click at [614, 54] on icon at bounding box center [614, 53] width 9 height 9
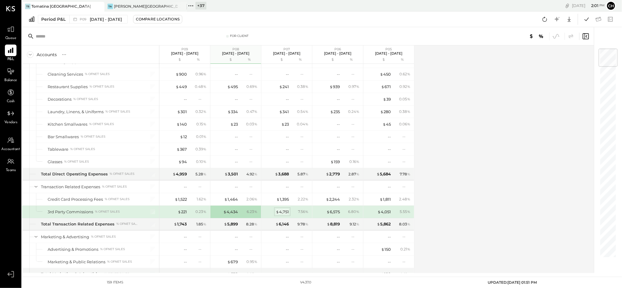
click at [284, 212] on div "$ 4,751" at bounding box center [282, 212] width 13 height 6
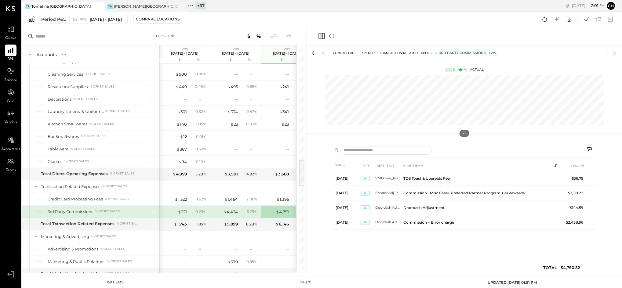
click at [614, 53] on icon at bounding box center [614, 53] width 3 height 3
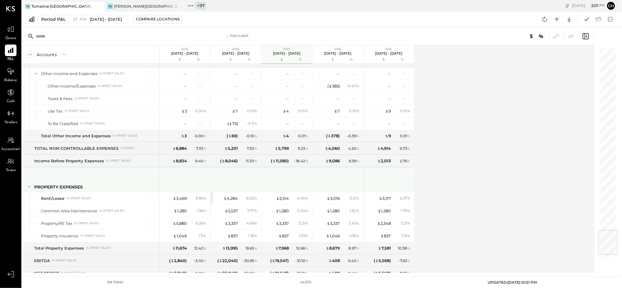
scroll to position [1571, 0]
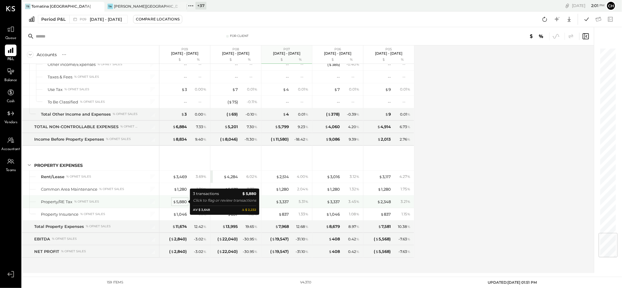
click at [181, 201] on div "$ 5,880" at bounding box center [180, 202] width 14 height 6
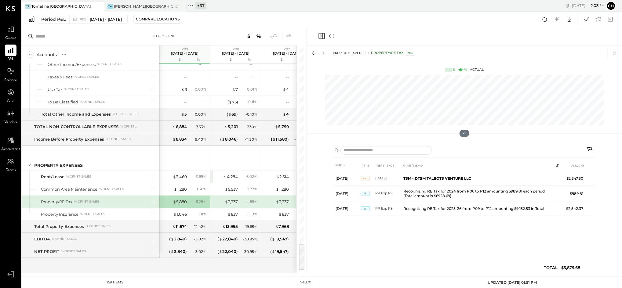
click at [614, 54] on icon at bounding box center [614, 53] width 9 height 9
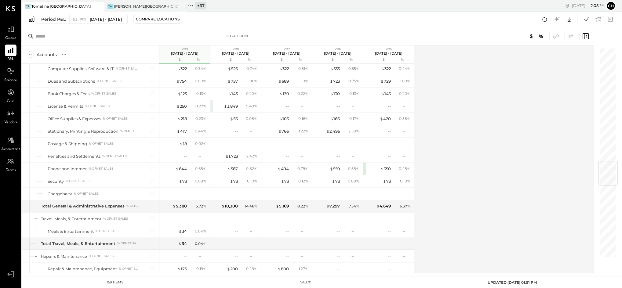
scroll to position [960, 0]
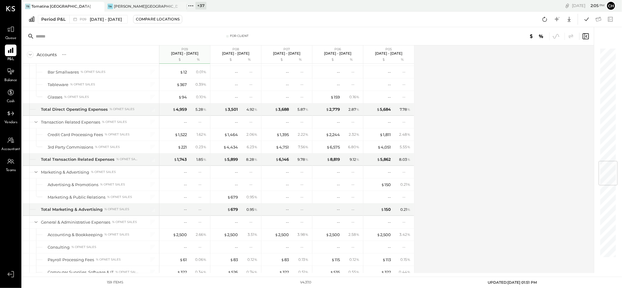
drag, startPoint x: 190, startPoint y: 6, endPoint x: 194, endPoint y: 14, distance: 8.2
click at [190, 6] on icon at bounding box center [191, 6] width 8 height 8
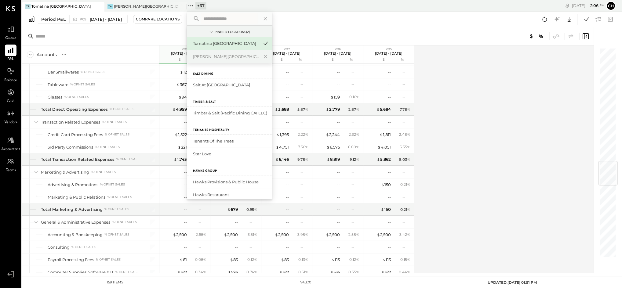
click at [214, 15] on input "text" at bounding box center [229, 18] width 57 height 11
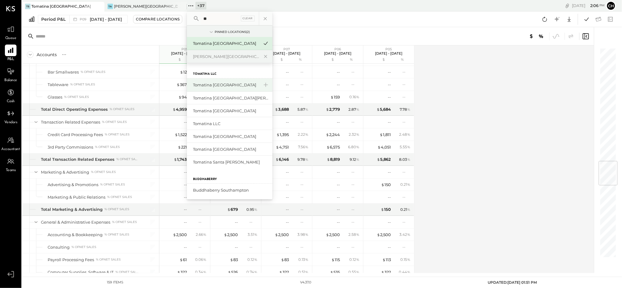
type input "**"
click at [222, 87] on div "Tomatina [GEOGRAPHIC_DATA]" at bounding box center [226, 85] width 66 height 6
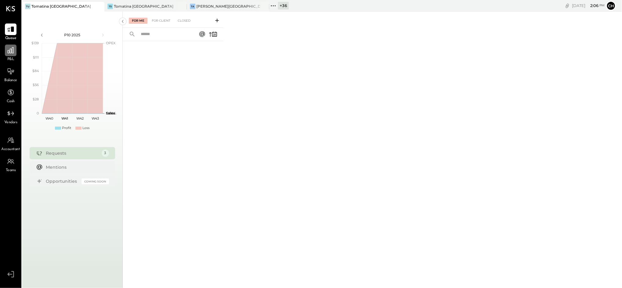
click at [7, 53] on icon at bounding box center [11, 50] width 8 height 8
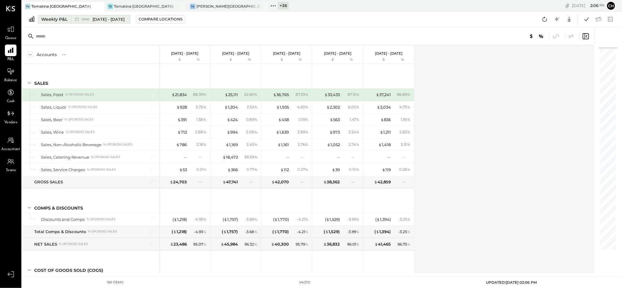
click at [60, 22] on div "Weekly P&L" at bounding box center [54, 19] width 26 height 6
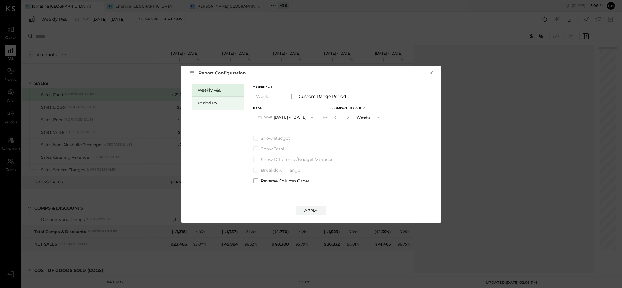
click at [211, 103] on div "Period P&L" at bounding box center [219, 103] width 43 height 6
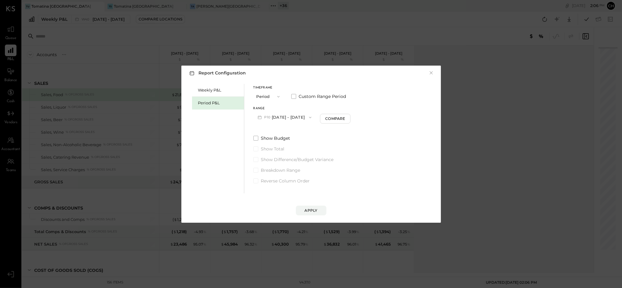
click at [301, 118] on button "P10 [DATE] - [DATE]" at bounding box center [284, 117] width 63 height 11
click at [297, 129] on span "[DATE] - [DATE]" at bounding box center [282, 130] width 29 height 5
click at [339, 117] on div "Compare" at bounding box center [336, 118] width 20 height 5
click at [349, 117] on icon "button" at bounding box center [347, 117] width 4 height 4
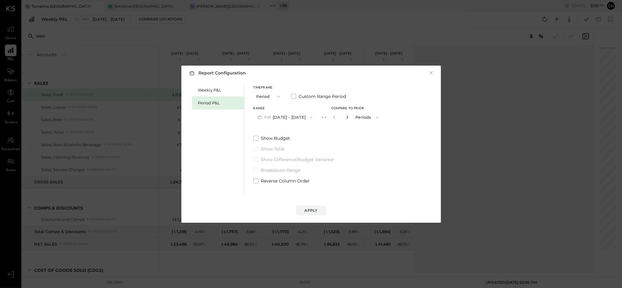
click at [349, 117] on icon "button" at bounding box center [347, 117] width 4 height 4
type input "*"
click at [324, 207] on button "Apply" at bounding box center [311, 211] width 31 height 10
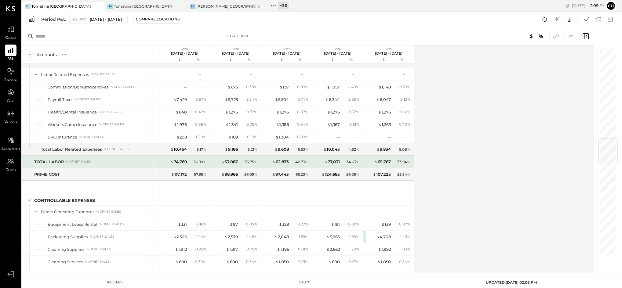
scroll to position [774, 0]
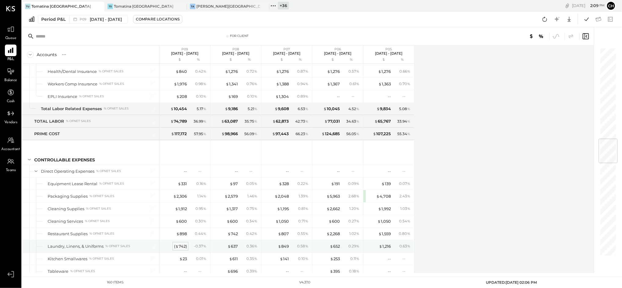
click at [181, 248] on div "( $ 742 )" at bounding box center [180, 247] width 13 height 6
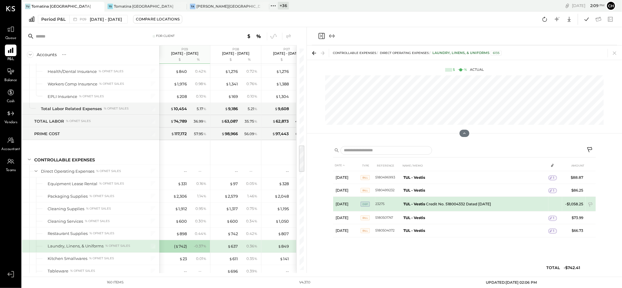
click at [502, 205] on td "TUL - Vestis Credit No. 518004332 Dated [DATE]" at bounding box center [474, 204] width 147 height 15
click at [553, 204] on td at bounding box center [552, 203] width 9 height 12
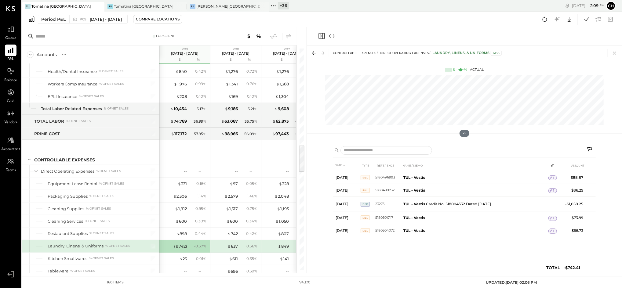
click at [616, 50] on icon at bounding box center [614, 53] width 9 height 9
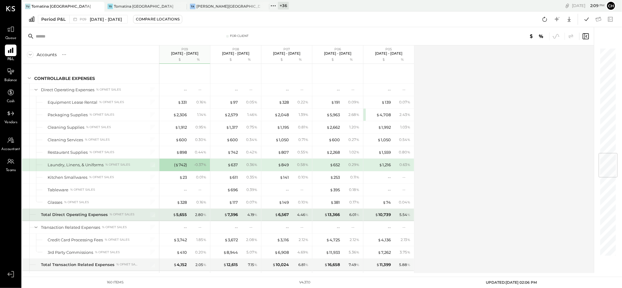
scroll to position [896, 0]
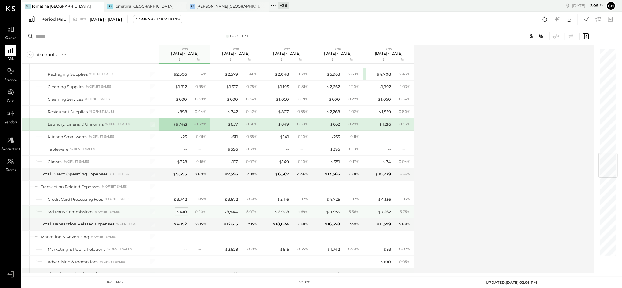
click at [177, 212] on span "$" at bounding box center [178, 211] width 3 height 5
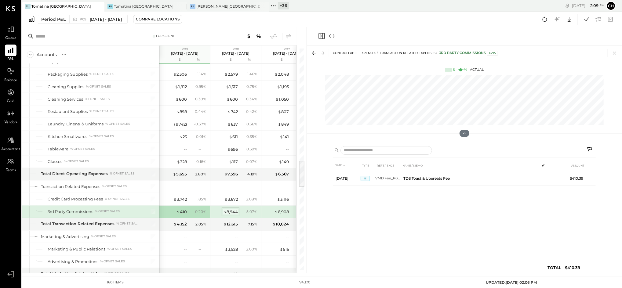
click at [235, 213] on div "$ 8,944" at bounding box center [230, 212] width 15 height 6
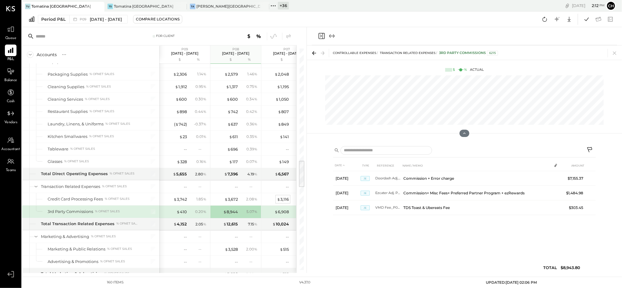
drag, startPoint x: 614, startPoint y: 53, endPoint x: 280, endPoint y: 198, distance: 363.9
click at [614, 53] on icon at bounding box center [614, 53] width 3 height 3
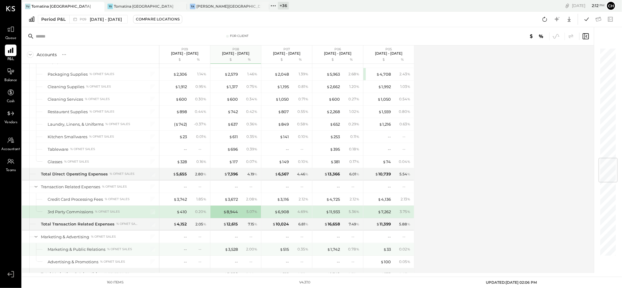
scroll to position [936, 0]
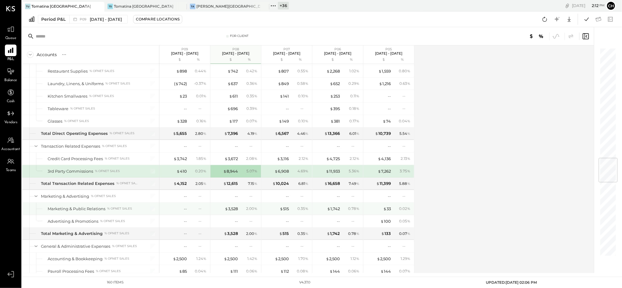
click at [165, 209] on div "--" at bounding box center [174, 209] width 24 height 6
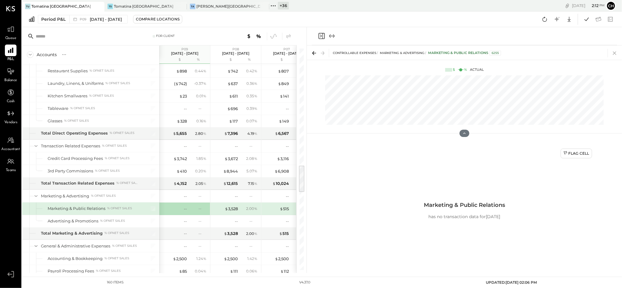
click at [617, 55] on icon at bounding box center [614, 53] width 9 height 9
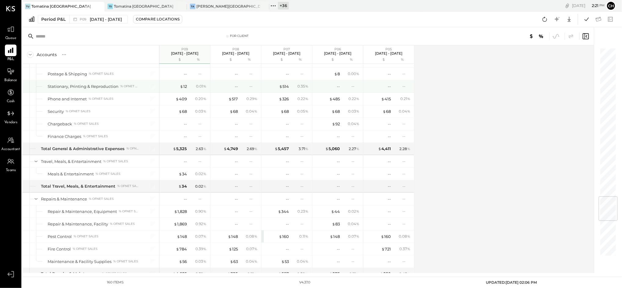
scroll to position [1262, 0]
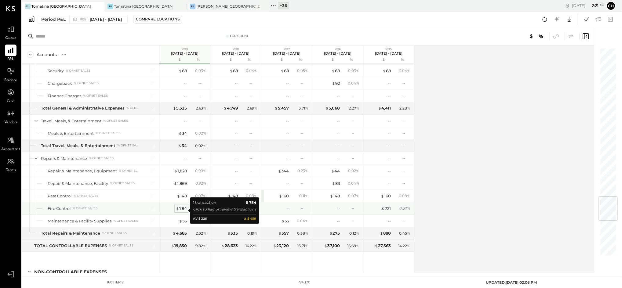
click at [184, 211] on div "$ 784" at bounding box center [181, 209] width 11 height 6
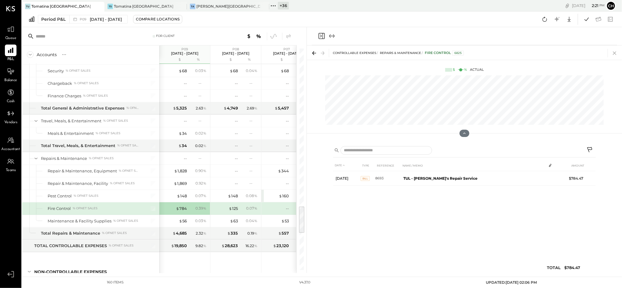
click at [613, 52] on icon at bounding box center [614, 53] width 9 height 9
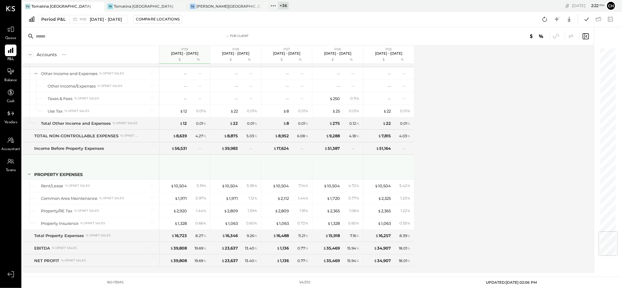
scroll to position [1559, 0]
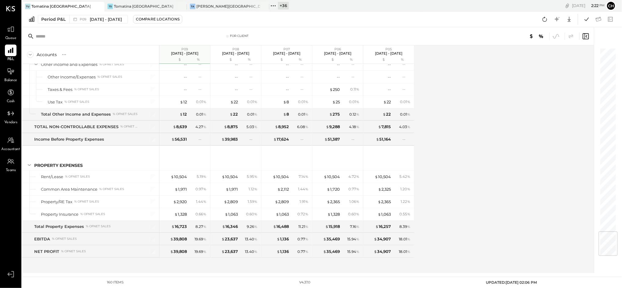
click at [272, 5] on icon at bounding box center [273, 6] width 8 height 8
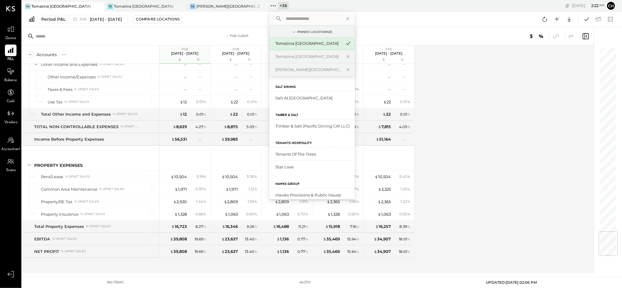
click at [291, 18] on input "text" at bounding box center [311, 18] width 57 height 11
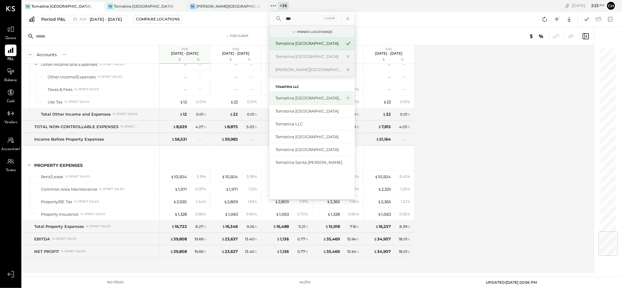
type input "***"
click at [289, 95] on div "Tomatina [GEOGRAPHIC_DATA][PERSON_NAME]" at bounding box center [308, 98] width 66 height 6
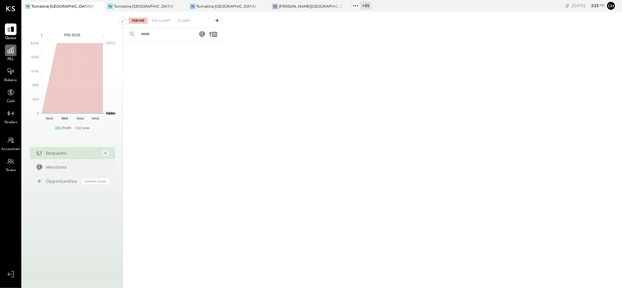
click at [11, 53] on icon at bounding box center [11, 50] width 8 height 8
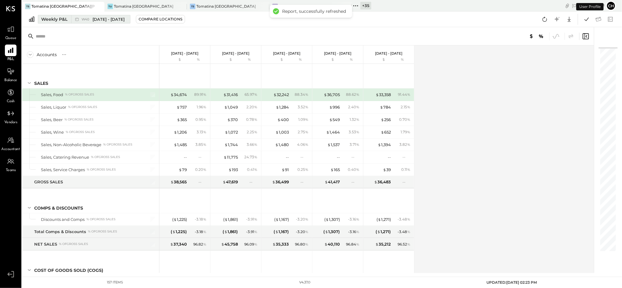
click at [49, 18] on div "Weekly P&L" at bounding box center [54, 19] width 26 height 6
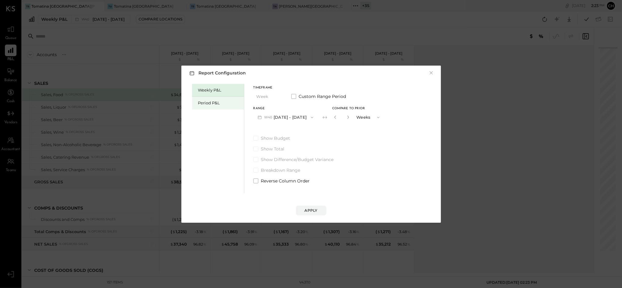
click at [208, 108] on div "Period P&L" at bounding box center [218, 103] width 52 height 13
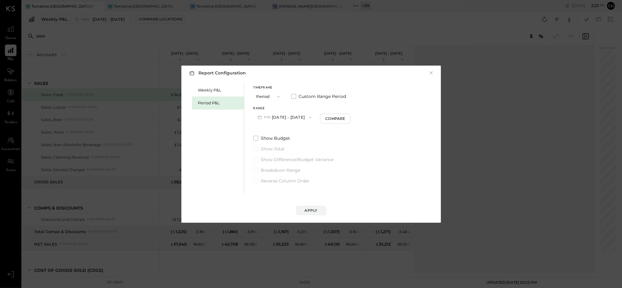
click at [281, 118] on button "P10 [DATE] - [DATE]" at bounding box center [284, 117] width 63 height 11
click at [290, 130] on span "[DATE] - [DATE]" at bounding box center [282, 130] width 29 height 5
click at [346, 119] on div "Compare" at bounding box center [336, 118] width 20 height 5
click at [350, 118] on button "button" at bounding box center [347, 117] width 5 height 7
click at [350, 119] on button "button" at bounding box center [347, 117] width 5 height 7
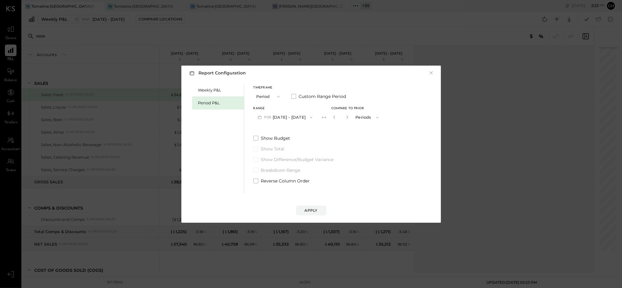
click at [350, 119] on button "button" at bounding box center [347, 117] width 5 height 7
type input "*"
click at [316, 206] on button "Apply" at bounding box center [311, 211] width 31 height 10
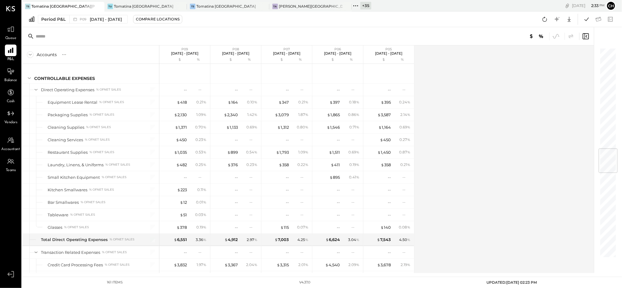
scroll to position [977, 0]
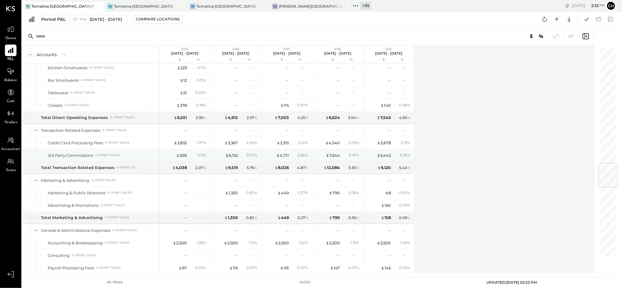
click at [30, 156] on div at bounding box center [30, 155] width 2 height 12
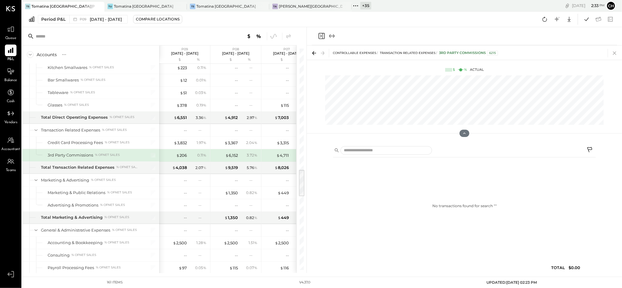
click at [611, 50] on icon at bounding box center [614, 53] width 9 height 9
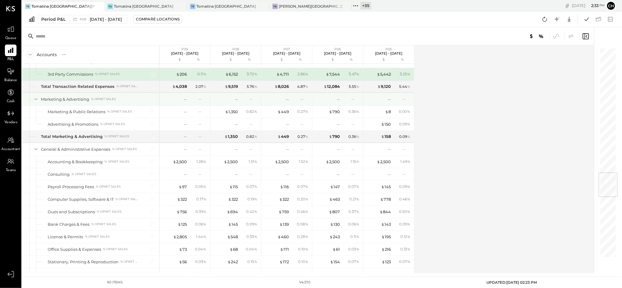
scroll to position [1099, 0]
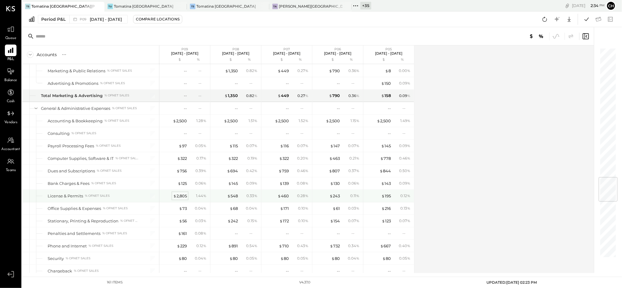
click at [186, 196] on div "$ 2,805" at bounding box center [180, 196] width 14 height 6
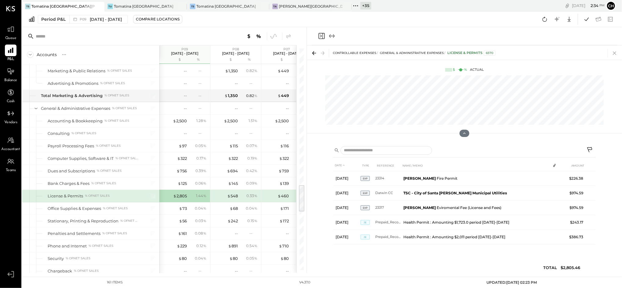
click at [617, 52] on icon at bounding box center [614, 53] width 9 height 9
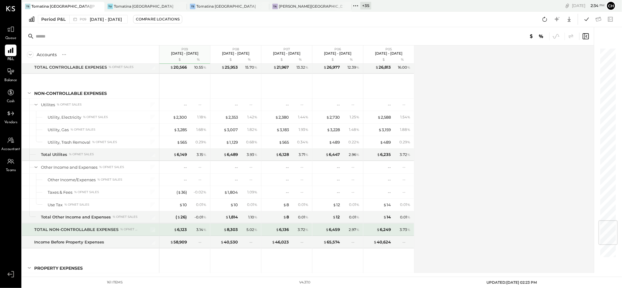
scroll to position [1571, 0]
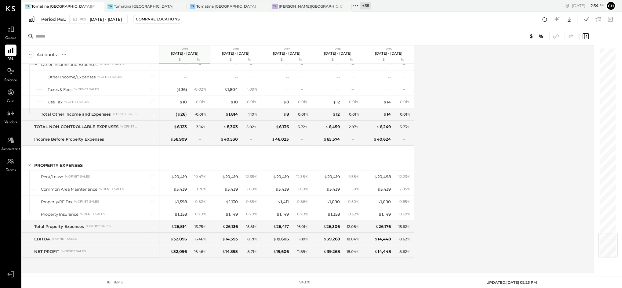
click at [357, 5] on icon at bounding box center [356, 6] width 8 height 8
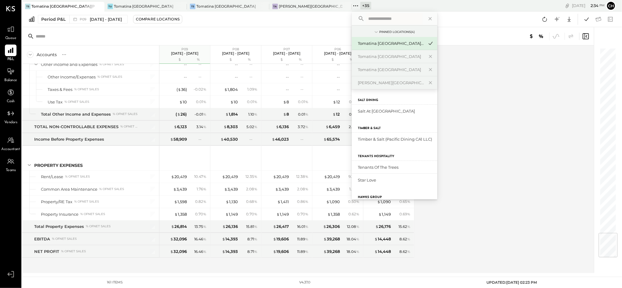
click at [401, 20] on input "text" at bounding box center [394, 18] width 57 height 11
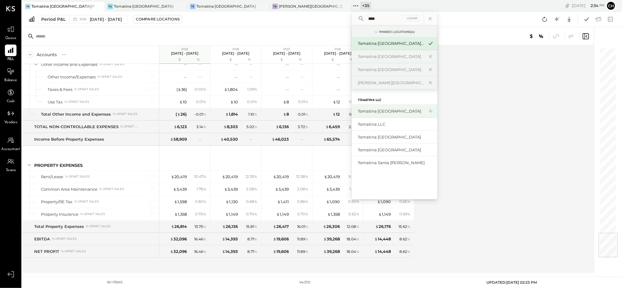
type input "****"
click at [395, 111] on div "Tomatina [GEOGRAPHIC_DATA]" at bounding box center [391, 111] width 66 height 6
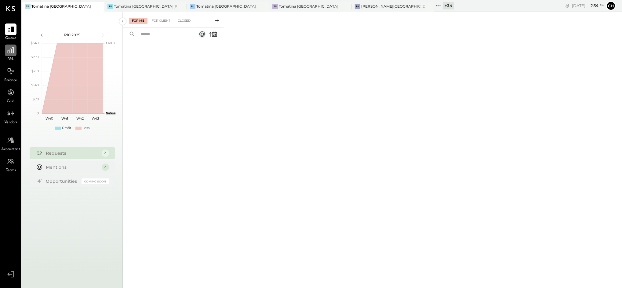
click at [7, 48] on icon at bounding box center [11, 50] width 8 height 8
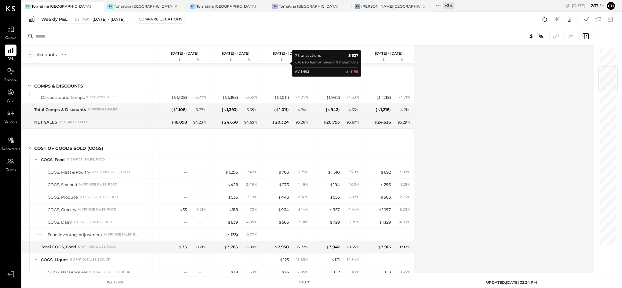
scroll to position [163, 0]
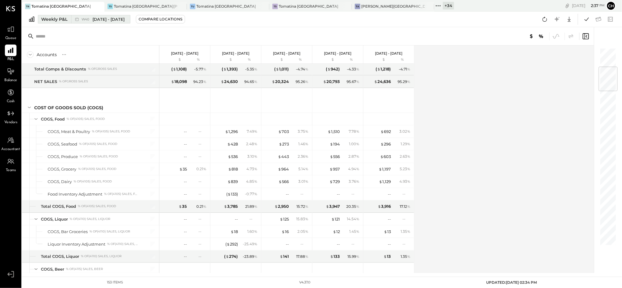
click at [55, 17] on div "Weekly P&L" at bounding box center [54, 19] width 26 height 6
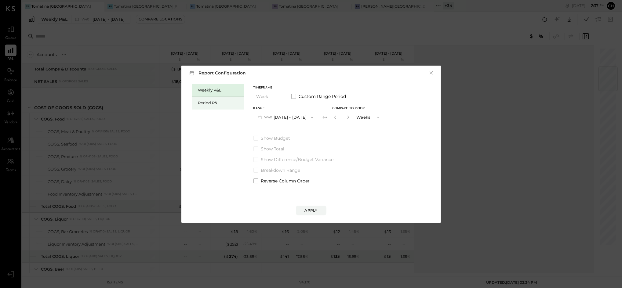
click at [211, 105] on div "Period P&L" at bounding box center [219, 103] width 43 height 6
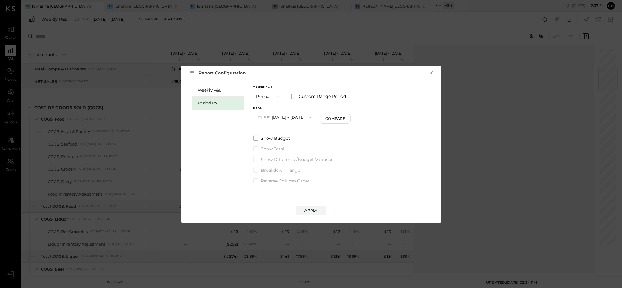
click at [304, 116] on button "P10 [DATE] - [DATE]" at bounding box center [284, 117] width 63 height 11
click at [297, 133] on span "[DATE] - [DATE]" at bounding box center [282, 130] width 29 height 5
click at [346, 116] on div "Compare" at bounding box center [336, 118] width 20 height 5
click at [348, 117] on icon "button" at bounding box center [348, 117] width 2 height 3
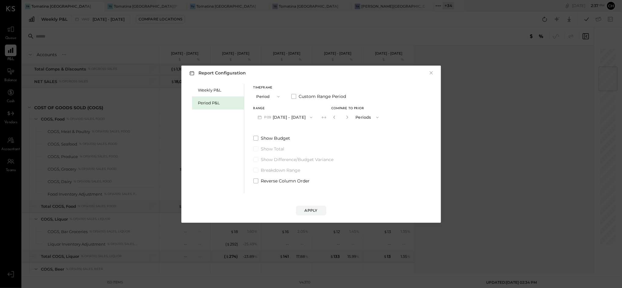
drag, startPoint x: 358, startPoint y: 117, endPoint x: 360, endPoint y: 142, distance: 25.4
click at [350, 120] on button "button" at bounding box center [347, 117] width 5 height 7
type input "*"
click at [318, 206] on button "Apply" at bounding box center [311, 211] width 31 height 10
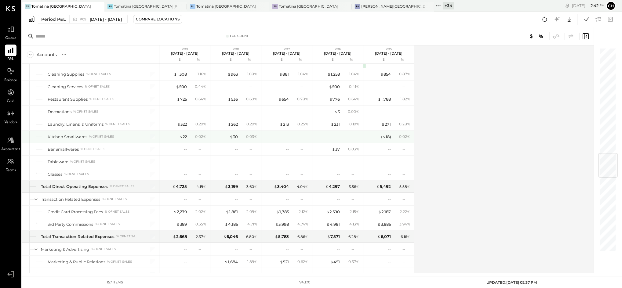
scroll to position [936, 0]
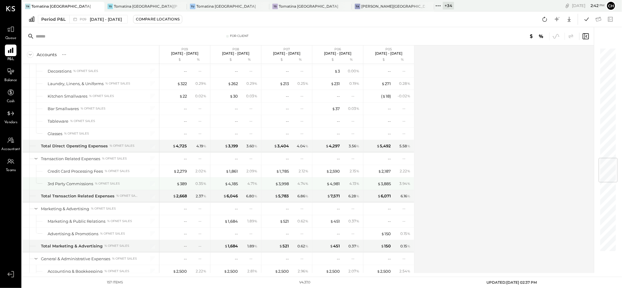
click at [86, 187] on div "3rd Party Commissions" at bounding box center [71, 184] width 46 height 6
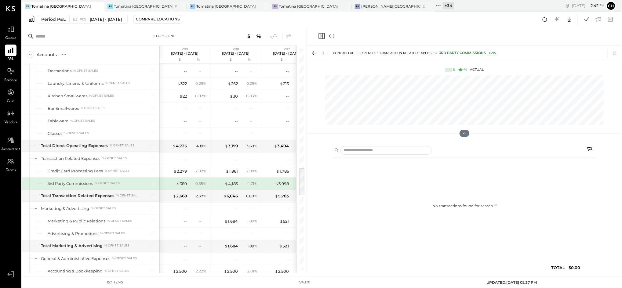
click at [612, 52] on icon at bounding box center [614, 53] width 9 height 9
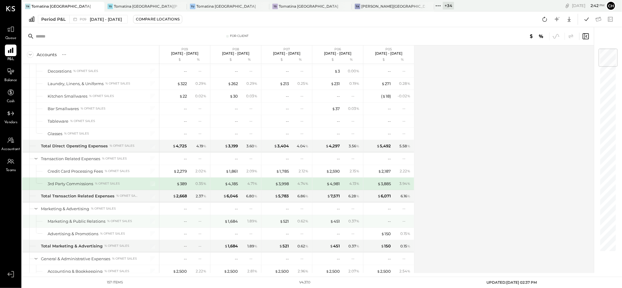
drag, startPoint x: 162, startPoint y: 222, endPoint x: 2, endPoint y: 230, distance: 160.5
click at [162, 222] on div "--" at bounding box center [174, 222] width 24 height 6
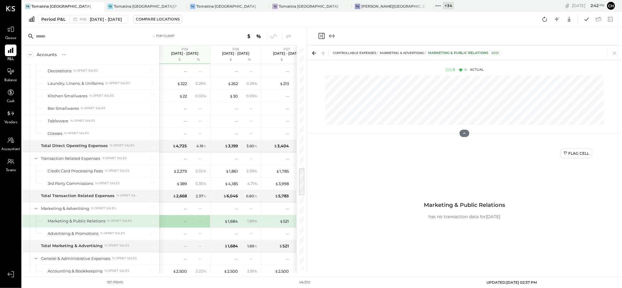
click at [617, 48] on div "CONTROLLABLE EXPENSES Marketing & Advertising Marketing & Public Relations 6255" at bounding box center [464, 53] width 315 height 14
click at [613, 56] on icon at bounding box center [614, 53] width 9 height 9
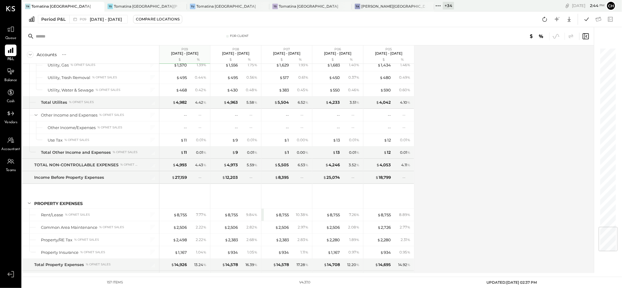
scroll to position [1521, 0]
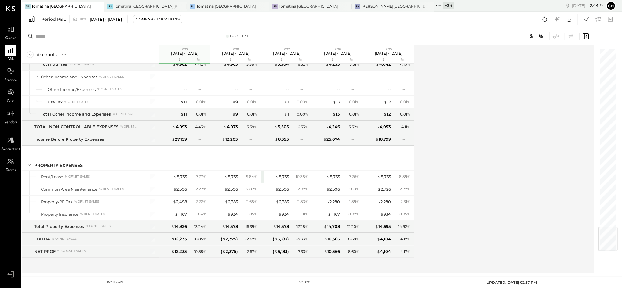
click at [434, 7] on icon at bounding box center [438, 6] width 8 height 8
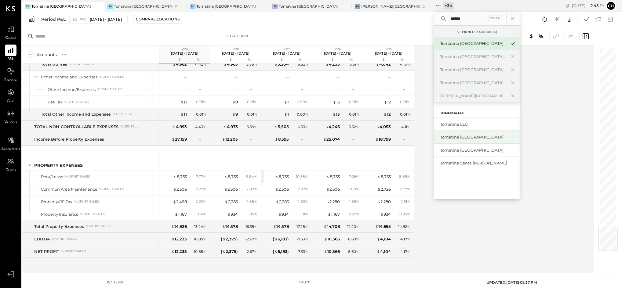
type input "******"
click at [456, 139] on div "Tomatina [GEOGRAPHIC_DATA]" at bounding box center [473, 137] width 66 height 6
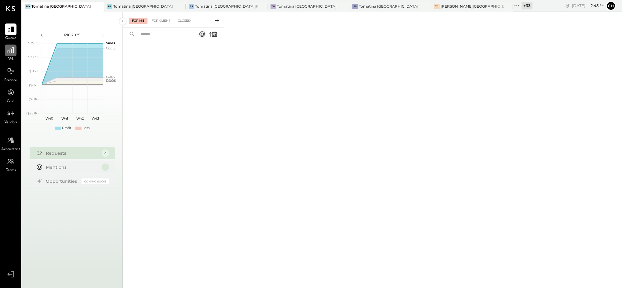
click at [13, 55] on div at bounding box center [11, 51] width 12 height 12
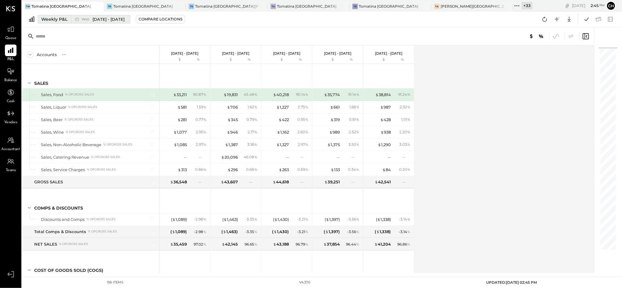
click at [50, 19] on div "Weekly P&L" at bounding box center [54, 19] width 26 height 6
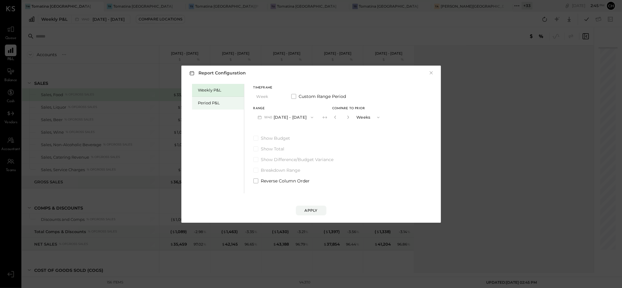
click at [212, 105] on div "Period P&L" at bounding box center [219, 103] width 43 height 6
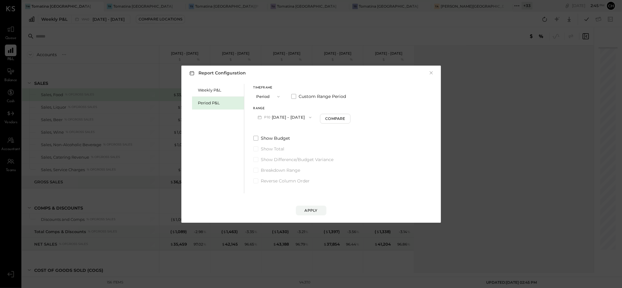
click at [275, 116] on button "P10 [DATE] - [DATE]" at bounding box center [284, 117] width 63 height 11
click at [284, 129] on span "[DATE] - [DATE]" at bounding box center [282, 130] width 29 height 5
click at [346, 118] on div "Compare" at bounding box center [336, 118] width 20 height 5
click at [350, 114] on button "button" at bounding box center [347, 117] width 5 height 7
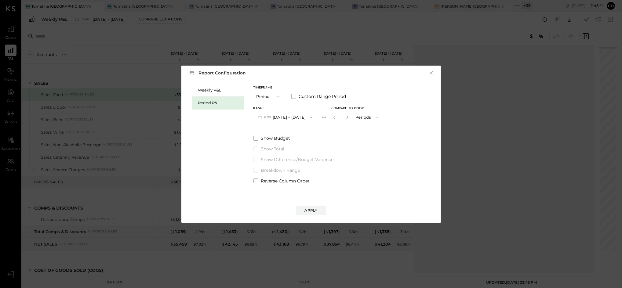
click at [350, 114] on button "button" at bounding box center [347, 117] width 5 height 7
type input "*"
click at [311, 213] on button "Apply" at bounding box center [311, 211] width 31 height 10
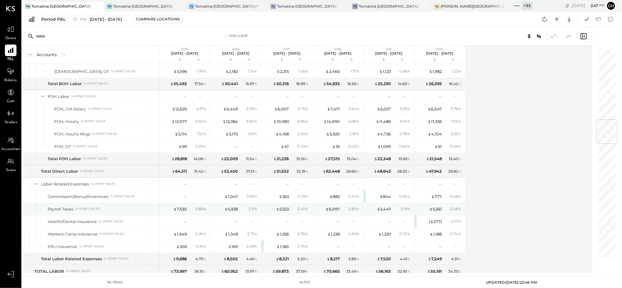
scroll to position [651, 0]
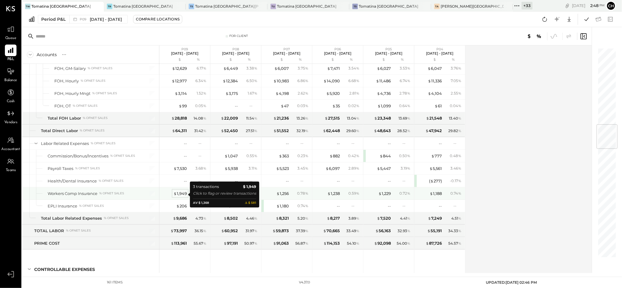
click at [176, 193] on span "$" at bounding box center [174, 193] width 3 height 5
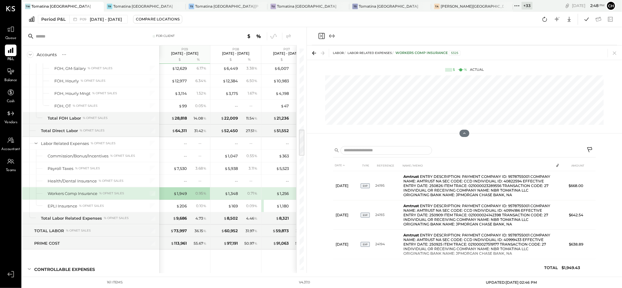
click at [614, 187] on div "DATE TYPE REFERENCE NAME / MEMO AMOUNT [DATE] EXP 24195 Amtrust ENTRY DESCRIPTI…" at bounding box center [464, 207] width 315 height 131
click at [610, 146] on div "DATE TYPE REFERENCE NAME / MEMO AMOUNT [DATE] EXP 24195 Amtrust ENTRY DESCRIPTI…" at bounding box center [464, 207] width 315 height 131
click at [225, 195] on span "$" at bounding box center [226, 193] width 3 height 5
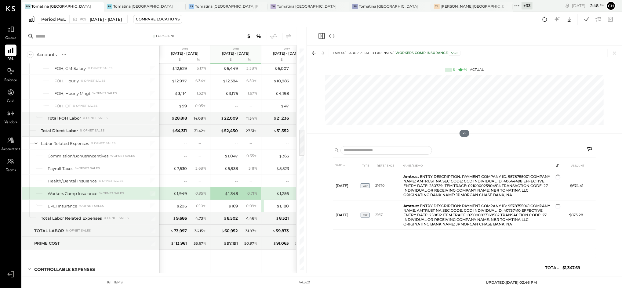
click at [177, 191] on div "$ 1,949 0.95 %" at bounding box center [185, 194] width 46 height 12
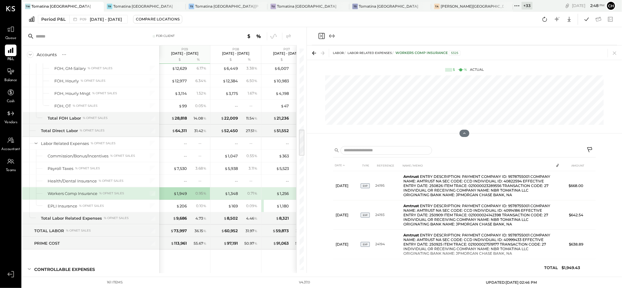
click at [610, 153] on div "DATE TYPE REFERENCE NAME / MEMO AMOUNT [DATE] EXP 24195 Amtrust ENTRY DESCRIPTI…" at bounding box center [464, 207] width 315 height 131
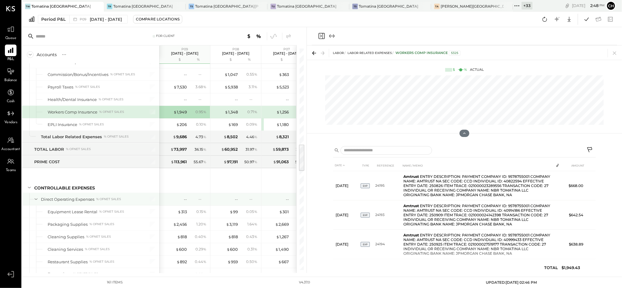
scroll to position [774, 0]
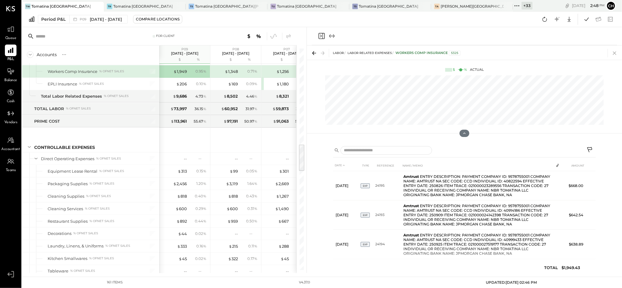
click at [613, 51] on icon at bounding box center [614, 53] width 9 height 9
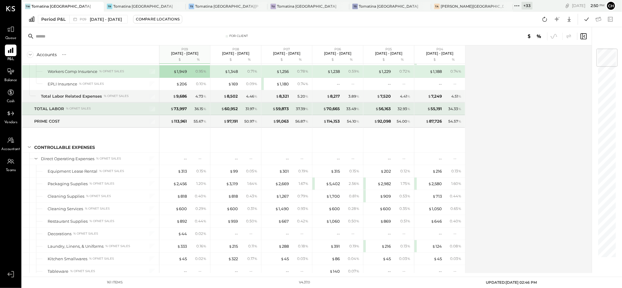
scroll to position [896, 0]
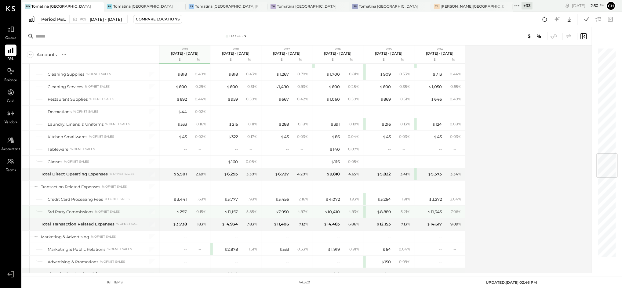
click at [136, 213] on div "3rd Party Commissions % of NET SALES" at bounding box center [93, 212] width 91 height 6
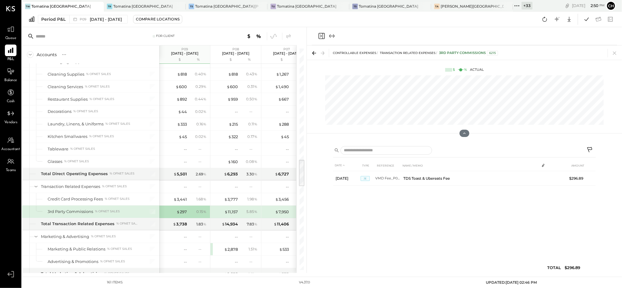
drag, startPoint x: 614, startPoint y: 52, endPoint x: 550, endPoint y: 103, distance: 82.1
click at [614, 53] on icon at bounding box center [614, 53] width 9 height 9
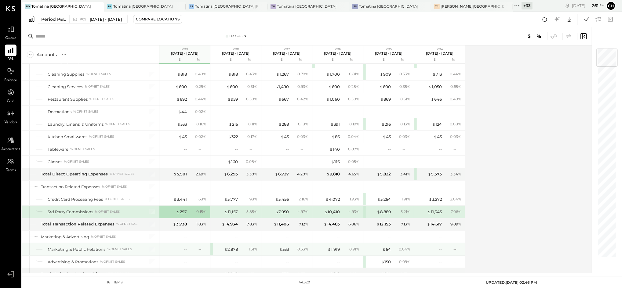
click at [180, 249] on div "--" at bounding box center [174, 250] width 24 height 6
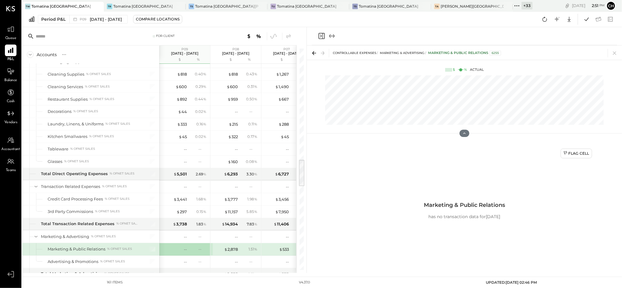
click at [620, 51] on div "CONTROLLABLE EXPENSES Marketing & Advertising Marketing & Public Relations 6255" at bounding box center [464, 53] width 315 height 14
click at [616, 49] on icon at bounding box center [614, 53] width 9 height 9
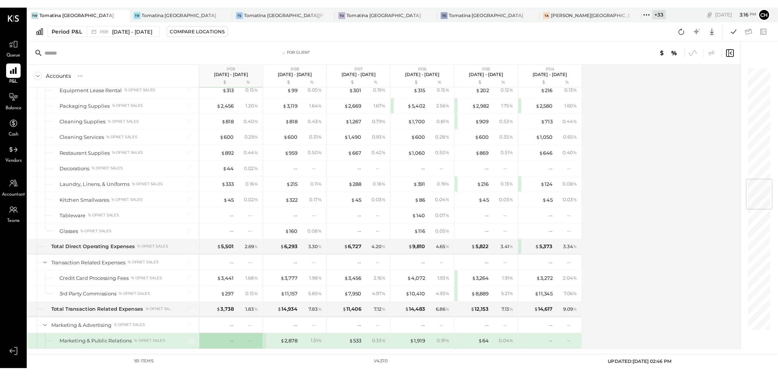
scroll to position [757, 0]
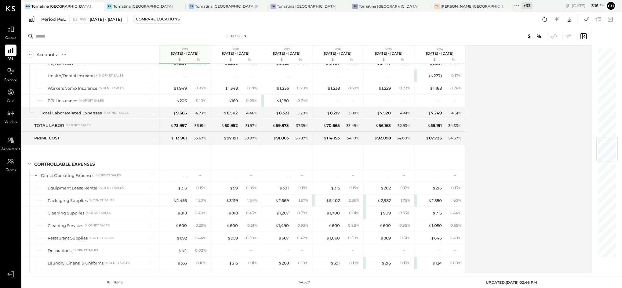
click at [513, 2] on icon at bounding box center [517, 6] width 8 height 8
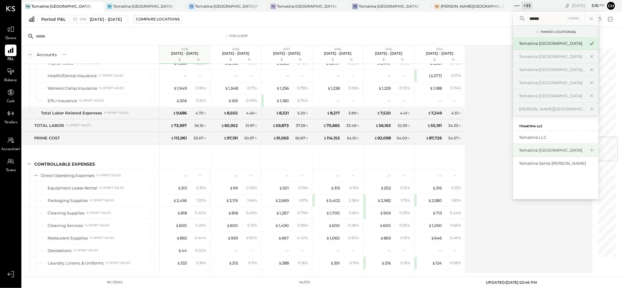
type input "******"
click at [519, 150] on div "Tomatina [GEOGRAPHIC_DATA]" at bounding box center [552, 150] width 66 height 6
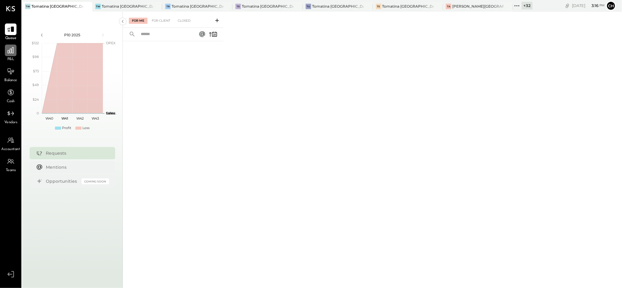
click at [8, 46] on div at bounding box center [11, 51] width 12 height 12
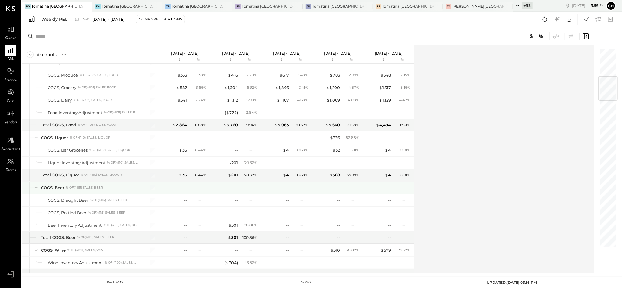
scroll to position [41, 0]
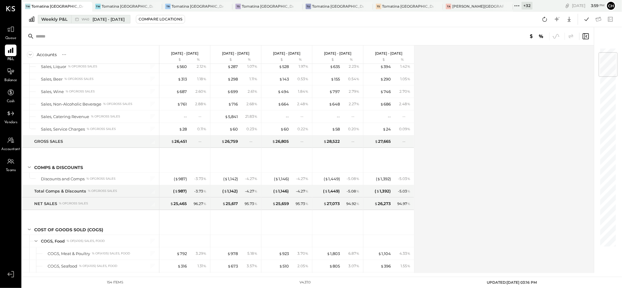
click at [56, 17] on div "Weekly P&L" at bounding box center [54, 19] width 26 height 6
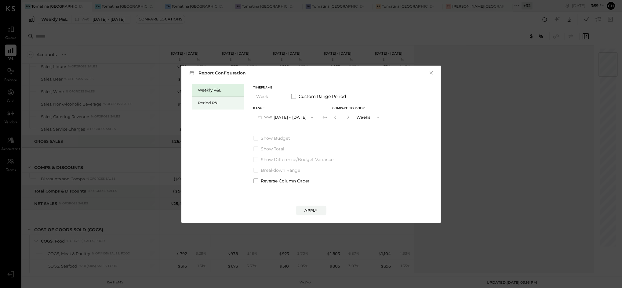
click at [213, 102] on div "Period P&L" at bounding box center [219, 103] width 43 height 6
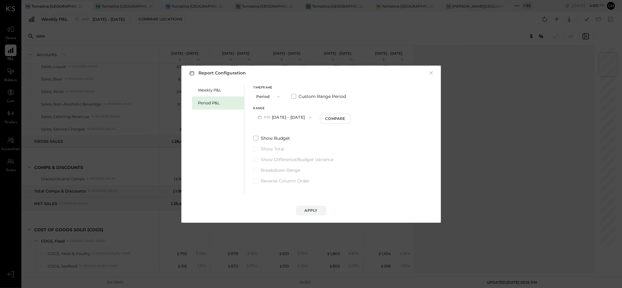
click at [314, 118] on button "P10 [DATE] - [DATE]" at bounding box center [284, 117] width 63 height 11
click at [258, 134] on div "P09 [DATE] - [DATE]" at bounding box center [289, 131] width 70 height 13
click at [346, 120] on div "Compare" at bounding box center [336, 118] width 20 height 5
click at [349, 119] on icon "button" at bounding box center [347, 117] width 4 height 4
click at [350, 119] on button "button" at bounding box center [347, 117] width 5 height 7
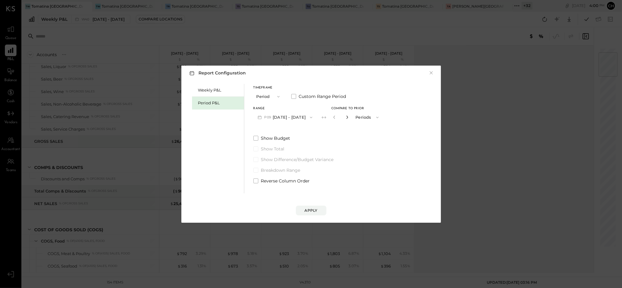
type input "*"
click at [314, 211] on div "Apply" at bounding box center [311, 210] width 13 height 5
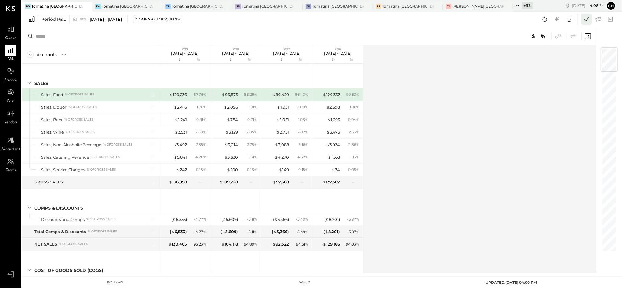
click at [587, 20] on icon at bounding box center [587, 19] width 8 height 8
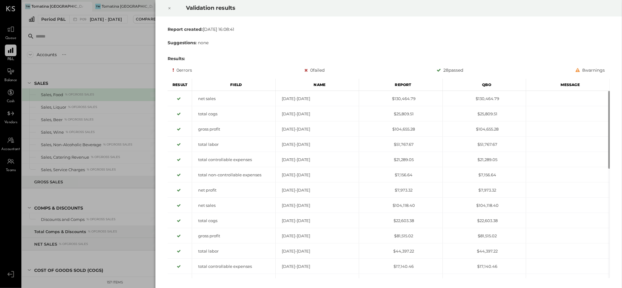
click at [168, 6] on icon at bounding box center [170, 8] width 4 height 7
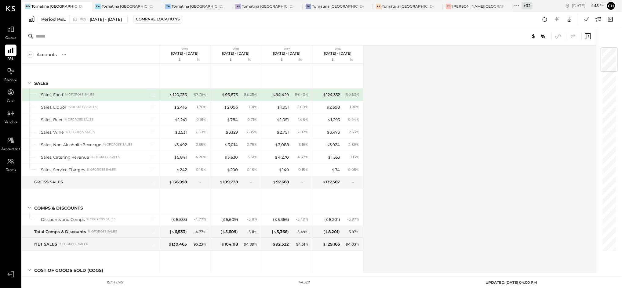
drag, startPoint x: 483, startPoint y: 4, endPoint x: 475, endPoint y: 12, distance: 10.6
click at [513, 4] on icon at bounding box center [517, 6] width 8 height 8
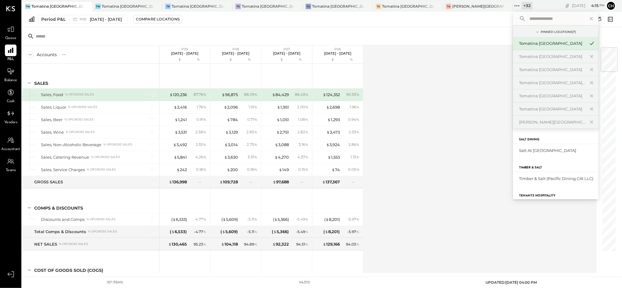
click at [527, 20] on input "text" at bounding box center [555, 18] width 57 height 11
type input "*******"
click at [520, 164] on div "Tomatina Santa [PERSON_NAME]" at bounding box center [552, 164] width 66 height 6
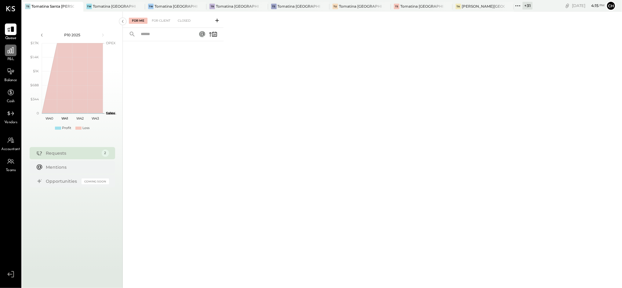
click at [10, 49] on icon at bounding box center [11, 50] width 8 height 8
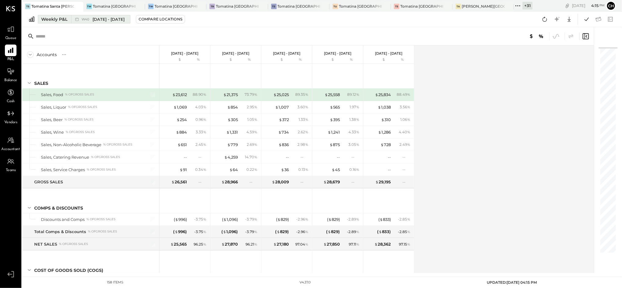
click at [52, 16] on button "Weekly P&L W40 [DATE] - [DATE]" at bounding box center [84, 19] width 93 height 9
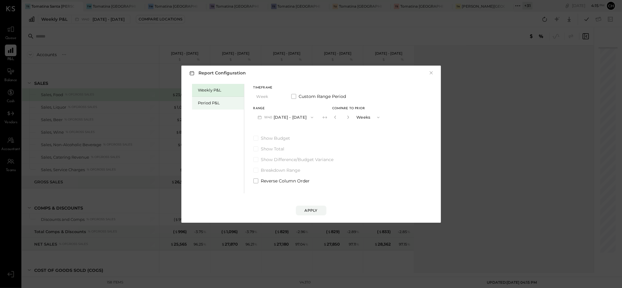
click at [213, 103] on div "Period P&L" at bounding box center [219, 103] width 43 height 6
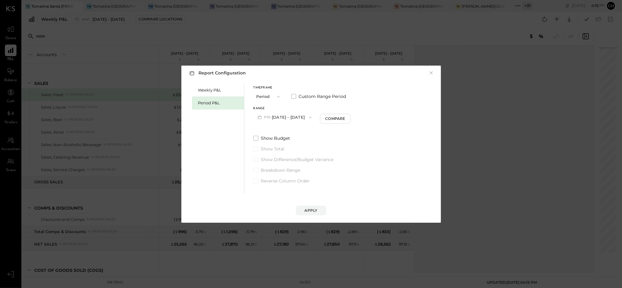
click at [303, 116] on button "P10 [DATE] - [DATE]" at bounding box center [284, 117] width 63 height 11
click at [297, 132] on span "[DATE] - [DATE]" at bounding box center [282, 130] width 29 height 5
click at [346, 120] on div "Compare" at bounding box center [336, 118] width 20 height 5
click at [350, 118] on button "button" at bounding box center [347, 117] width 5 height 7
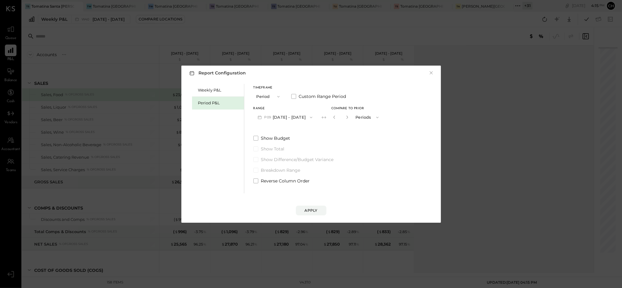
click at [350, 118] on button "button" at bounding box center [347, 117] width 5 height 7
type input "*"
click at [311, 211] on div "Apply" at bounding box center [311, 210] width 13 height 5
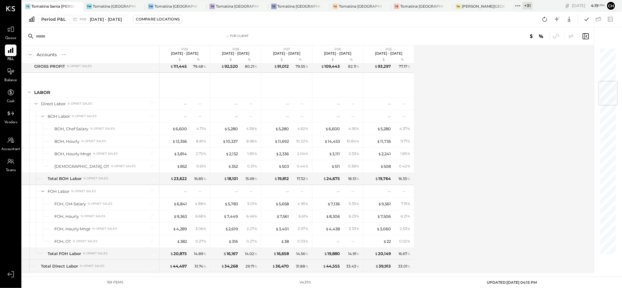
scroll to position [284, 0]
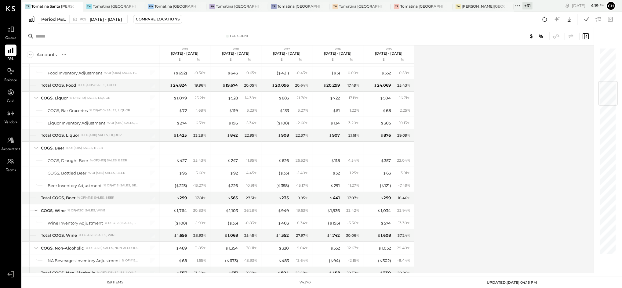
click at [514, 6] on icon at bounding box center [518, 6] width 8 height 8
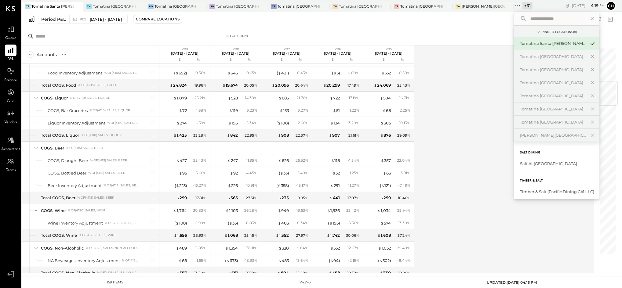
click at [541, 22] on input "text" at bounding box center [556, 18] width 57 height 11
type input "********"
click at [534, 163] on div "Tomatina LLC" at bounding box center [553, 164] width 66 height 6
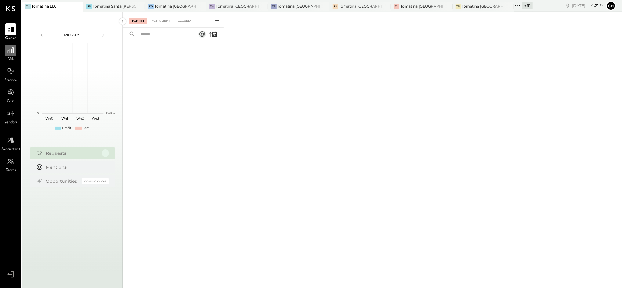
click at [15, 54] on icon at bounding box center [11, 50] width 8 height 8
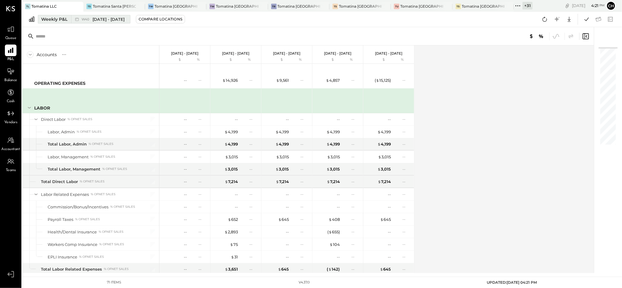
click at [53, 20] on div "Weekly P&L" at bounding box center [54, 19] width 26 height 6
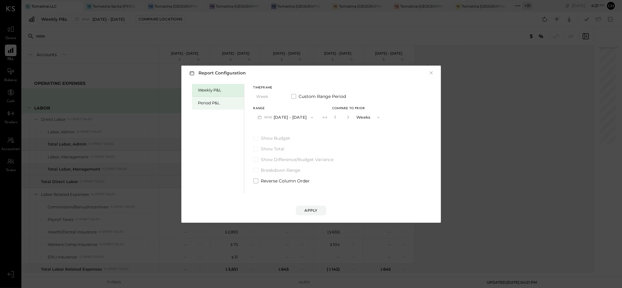
click at [213, 103] on div "Period P&L" at bounding box center [219, 103] width 43 height 6
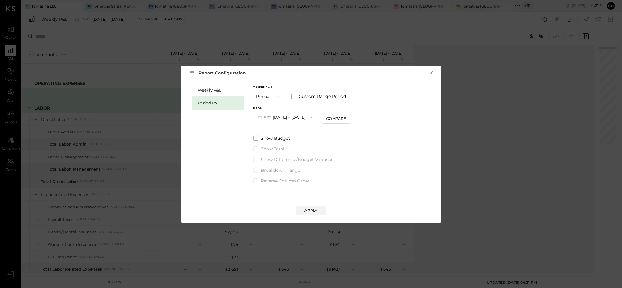
click at [288, 114] on button "P09 [DATE] - [DATE]" at bounding box center [285, 117] width 64 height 11
click at [290, 130] on span "[DATE] - [DATE]" at bounding box center [282, 130] width 29 height 5
click at [346, 119] on div "Compare" at bounding box center [336, 118] width 20 height 5
click at [348, 116] on icon "button" at bounding box center [348, 117] width 2 height 3
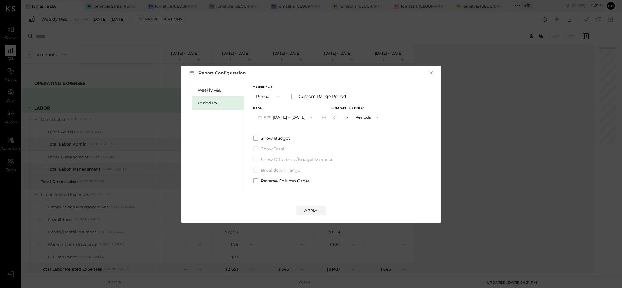
click at [348, 116] on icon "button" at bounding box center [348, 117] width 2 height 3
type input "*"
click at [312, 207] on button "Apply" at bounding box center [311, 211] width 31 height 10
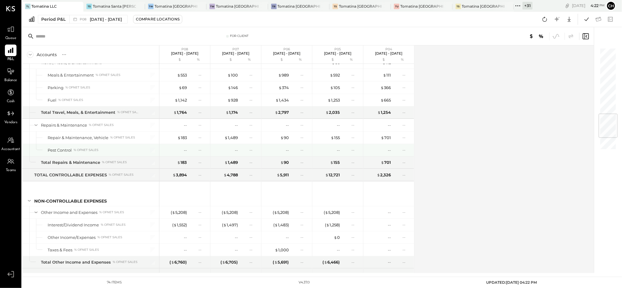
scroll to position [669, 0]
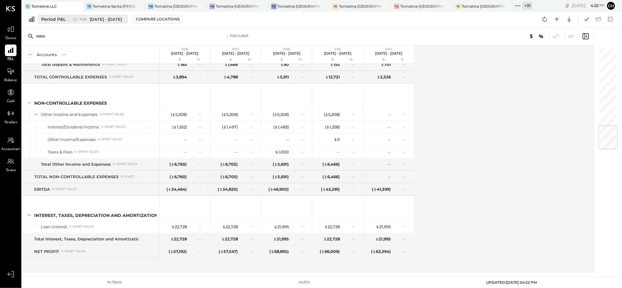
click at [64, 20] on div "Period P&L" at bounding box center [53, 19] width 24 height 6
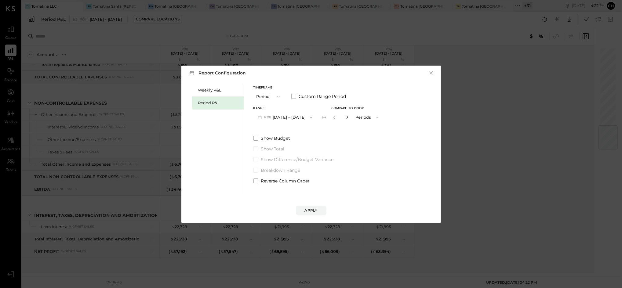
click at [349, 117] on icon "button" at bounding box center [347, 117] width 4 height 4
click at [337, 116] on button "button" at bounding box center [334, 117] width 5 height 7
type input "*"
click at [299, 116] on button "P08 [DATE] - [DATE]" at bounding box center [285, 117] width 64 height 11
click at [297, 120] on span "[DATE] - [DATE]" at bounding box center [282, 117] width 29 height 5
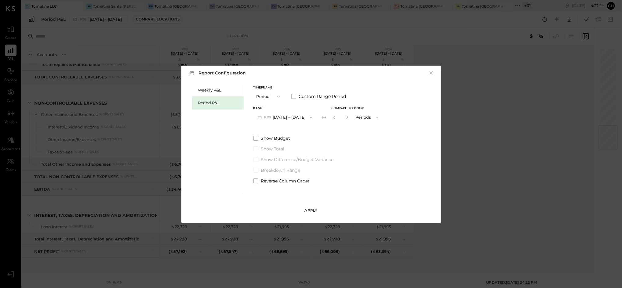
click at [306, 212] on div "Apply" at bounding box center [311, 210] width 13 height 5
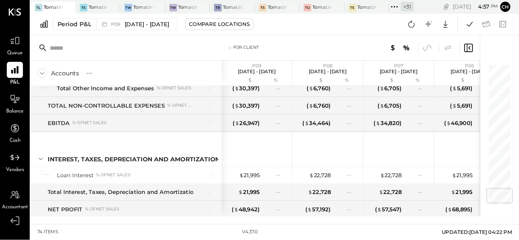
scroll to position [776, 0]
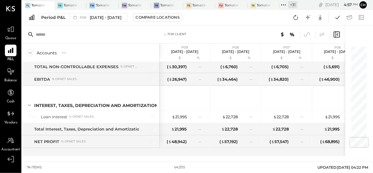
click at [244, 19] on div "Period P&L P09 [DATE] - [DATE] Compare Locations Google Sheets Excel" at bounding box center [197, 18] width 351 height 16
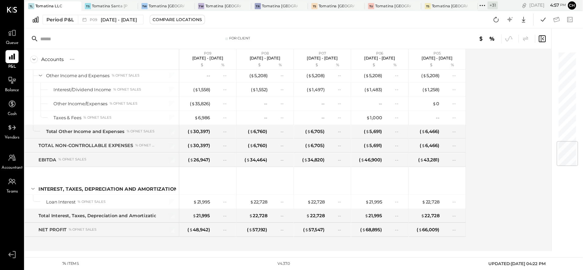
scroll to position [686, 0]
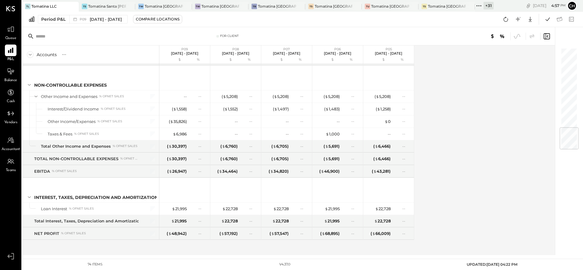
click at [464, 105] on div "Accounts S % GL P09 [DATE] - [DATE] $ % P08 [DATE] - [DATE] $ % P07 [DATE] - [D…" at bounding box center [289, 151] width 534 height 210
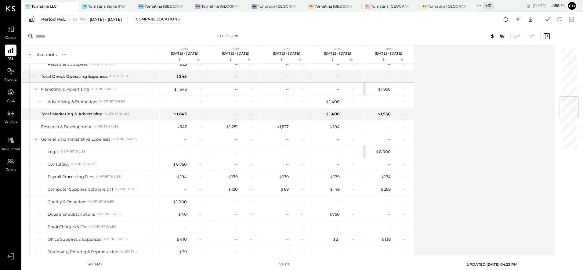
scroll to position [420, 0]
